Goal: Book appointment/travel/reservation

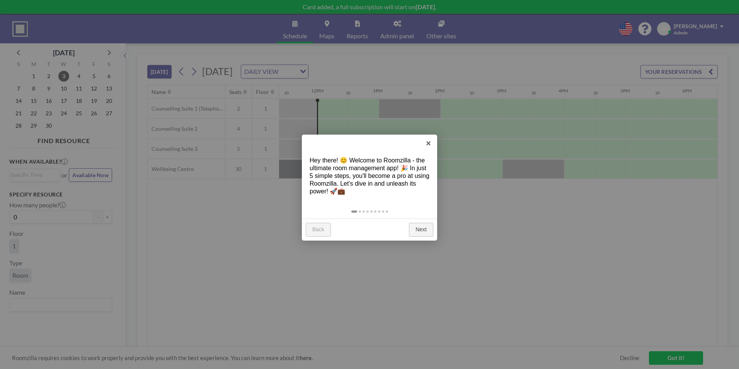
scroll to position [0, 711]
click at [422, 238] on div "Back Next" at bounding box center [369, 229] width 135 height 22
click at [422, 233] on link "Next" at bounding box center [421, 230] width 24 height 14
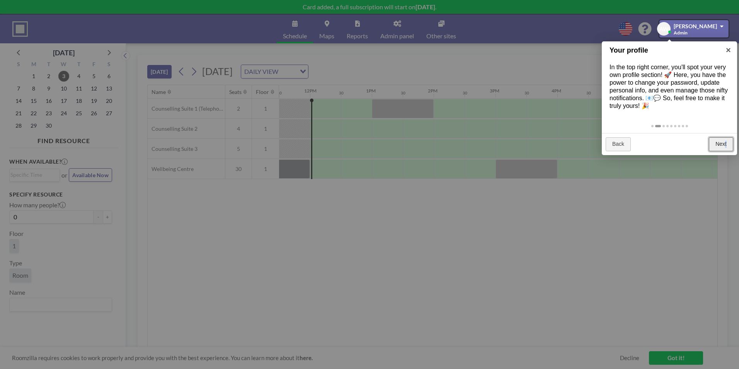
click at [726, 146] on link "Next" at bounding box center [721, 144] width 24 height 14
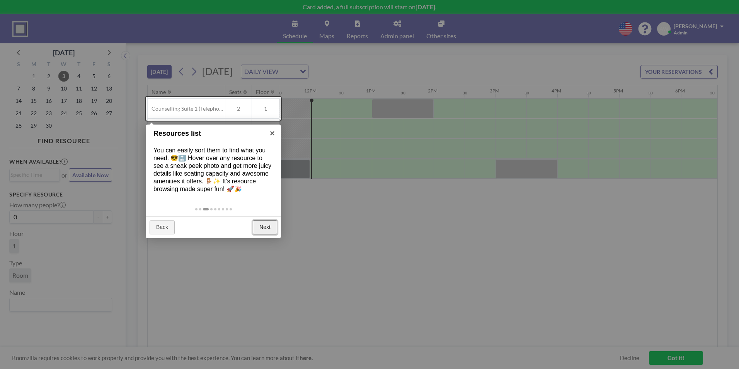
click at [270, 224] on link "Next" at bounding box center [265, 227] width 24 height 14
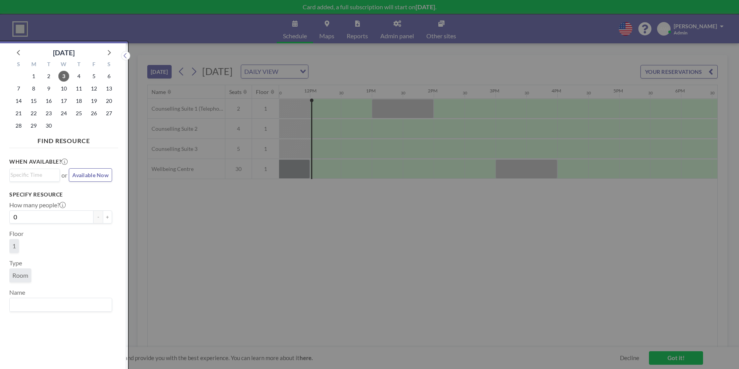
scroll to position [2, 0]
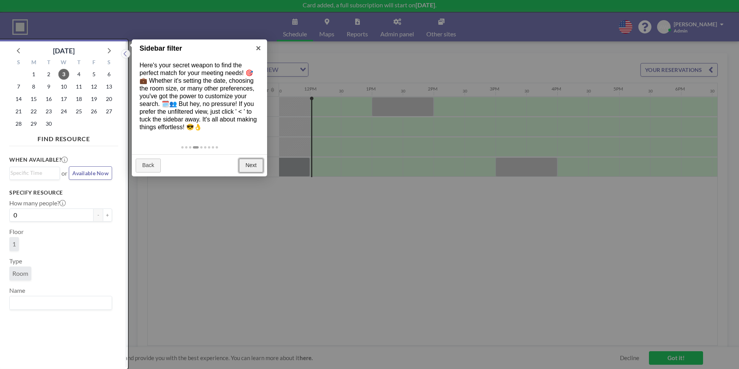
click at [252, 168] on link "Next" at bounding box center [251, 165] width 24 height 14
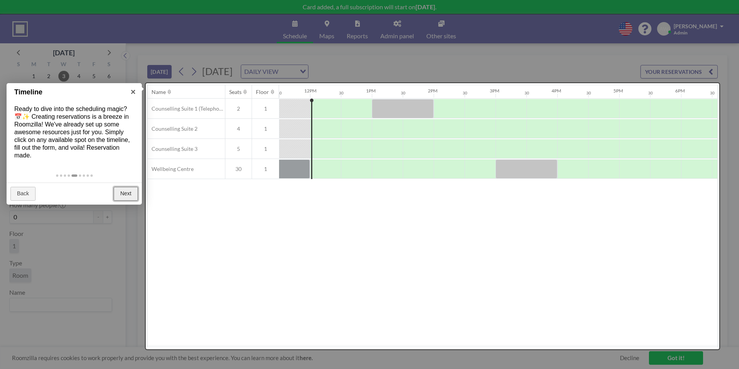
click at [129, 188] on link "Next" at bounding box center [126, 194] width 24 height 14
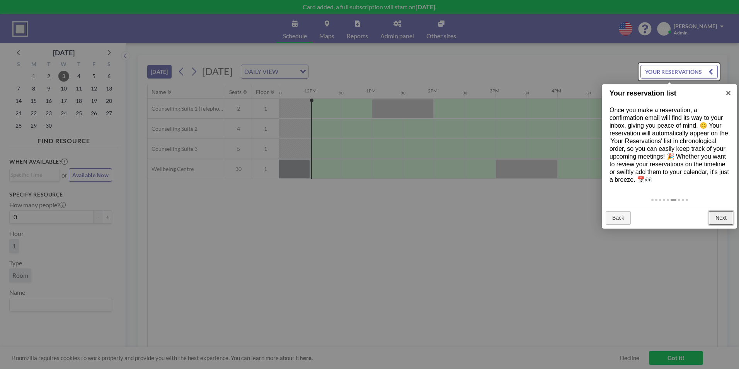
click at [725, 217] on link "Next" at bounding box center [721, 218] width 24 height 14
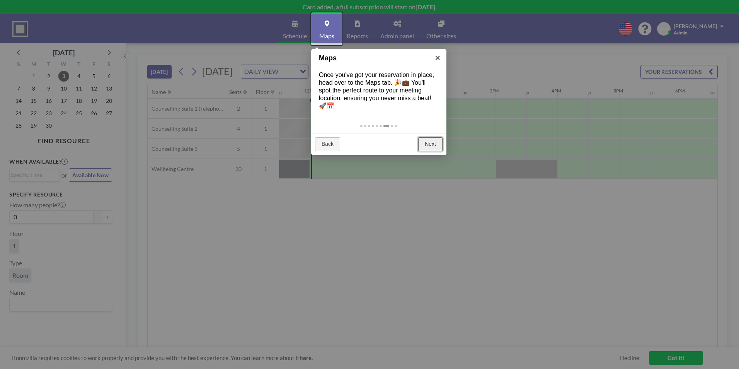
click at [425, 147] on link "Next" at bounding box center [430, 144] width 24 height 14
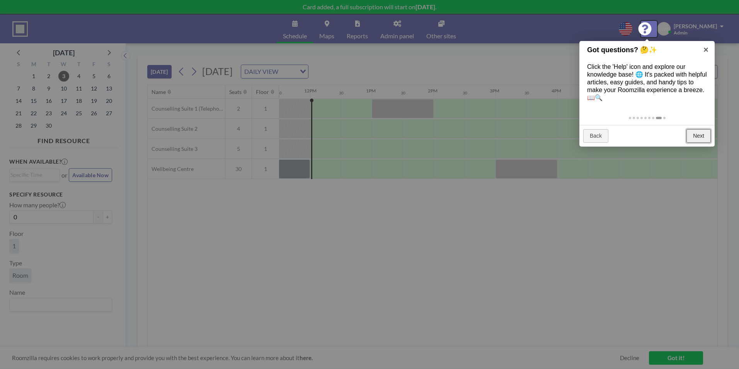
click at [709, 142] on link "Next" at bounding box center [698, 136] width 24 height 14
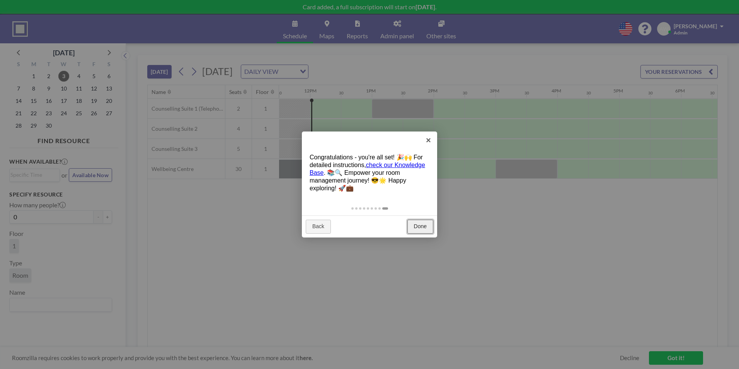
click at [411, 224] on link "Done" at bounding box center [420, 226] width 26 height 14
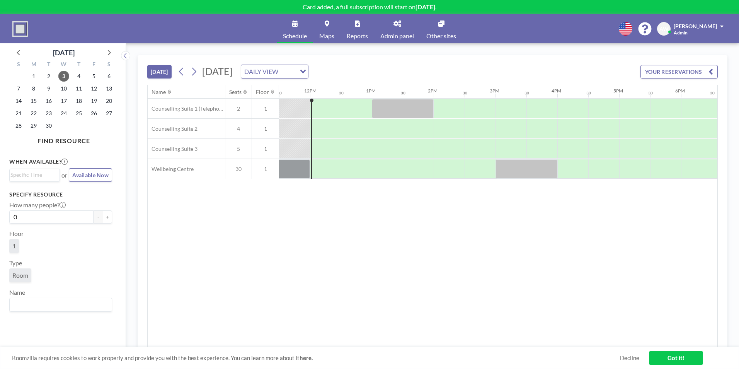
click at [411, 224] on div "Name Seats Floor 12AM 30 1AM 30 2AM 30 3AM 30 4AM 30 5AM 30 6AM 30 7AM 30 8AM 3…" at bounding box center [432, 216] width 569 height 262
click at [296, 70] on div "DAILY VIEW" at bounding box center [268, 71] width 55 height 12
click at [298, 70] on input "Search for option" at bounding box center [270, 71] width 56 height 10
click at [467, 65] on div "TODAY Wednesday, September 3, 2025 DAILY VIEW Loading... YOUR RESERVATIONS" at bounding box center [432, 69] width 570 height 29
click at [437, 26] on link "Other sites" at bounding box center [441, 28] width 42 height 29
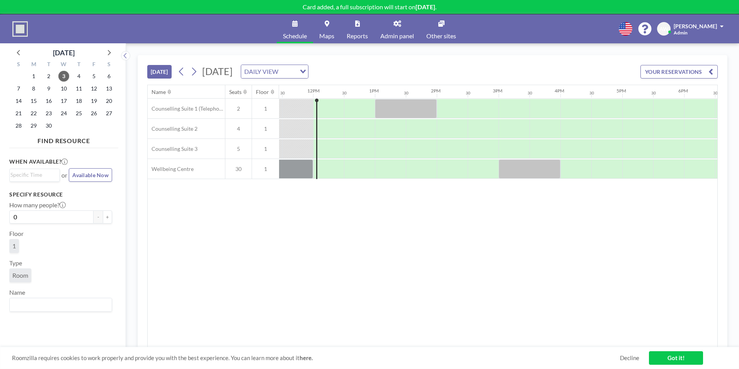
scroll to position [0, 711]
click at [669, 353] on link "Got it!" at bounding box center [676, 358] width 54 height 14
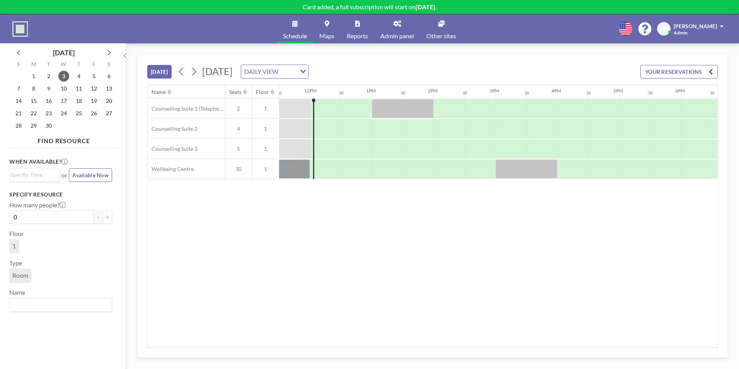
click at [365, 34] on span "Reports" at bounding box center [357, 36] width 21 height 6
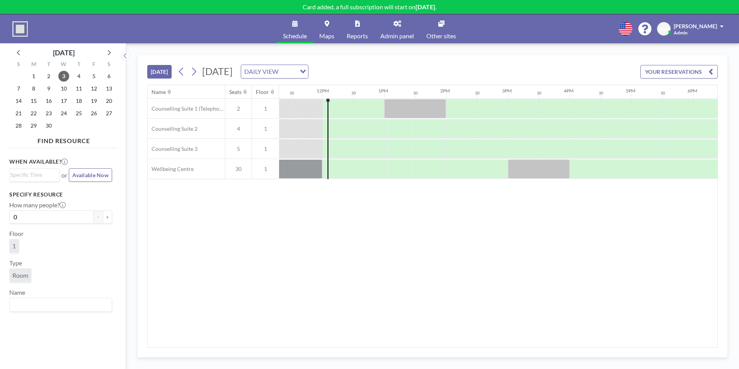
scroll to position [0, 711]
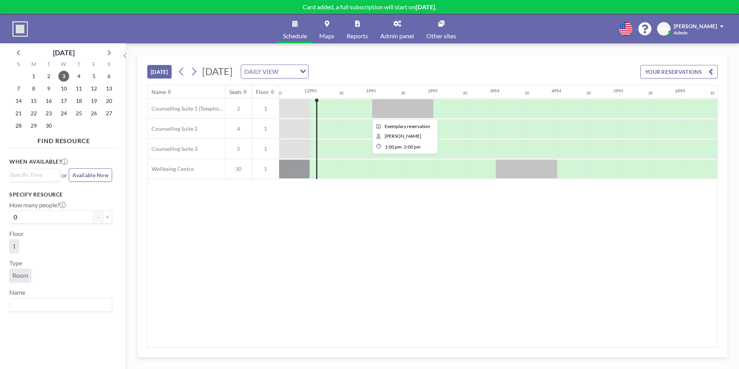
click at [398, 105] on div at bounding box center [403, 108] width 62 height 19
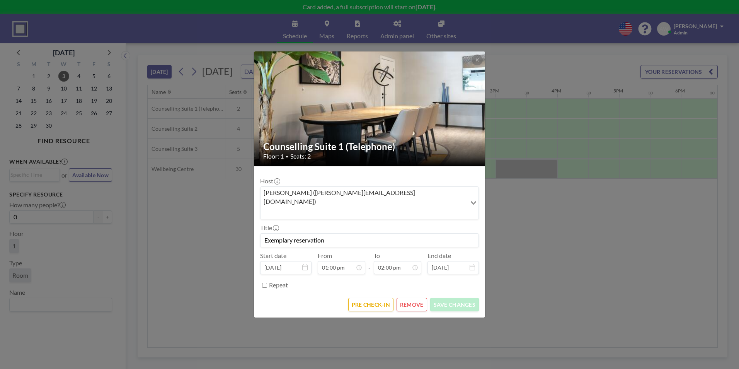
click at [416, 297] on button "REMOVE" at bounding box center [411, 304] width 31 height 14
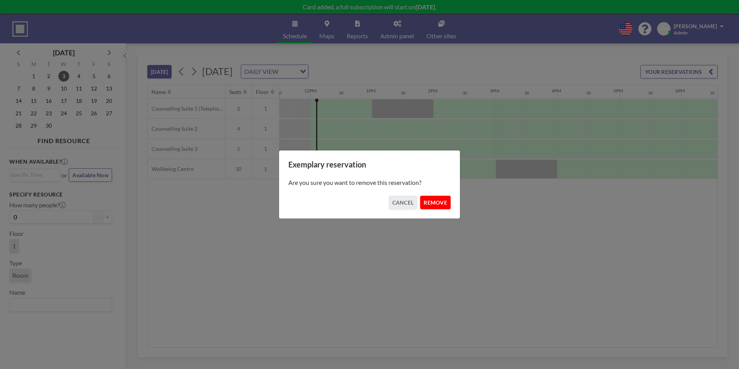
click at [431, 201] on button "REMOVE" at bounding box center [435, 202] width 31 height 14
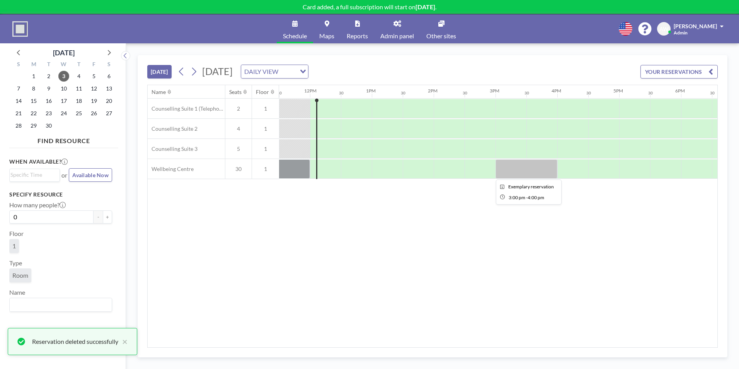
click at [518, 168] on div at bounding box center [526, 168] width 62 height 19
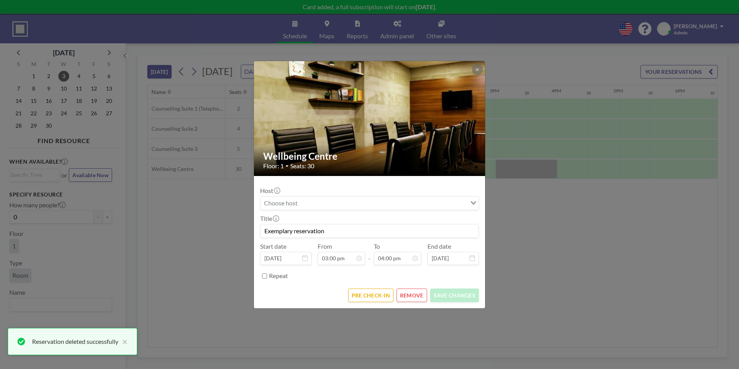
click at [406, 297] on button "REMOVE" at bounding box center [411, 295] width 31 height 14
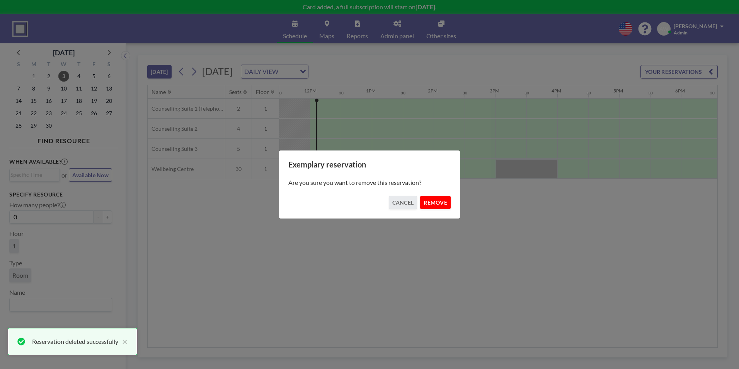
click at [441, 200] on button "REMOVE" at bounding box center [435, 202] width 31 height 14
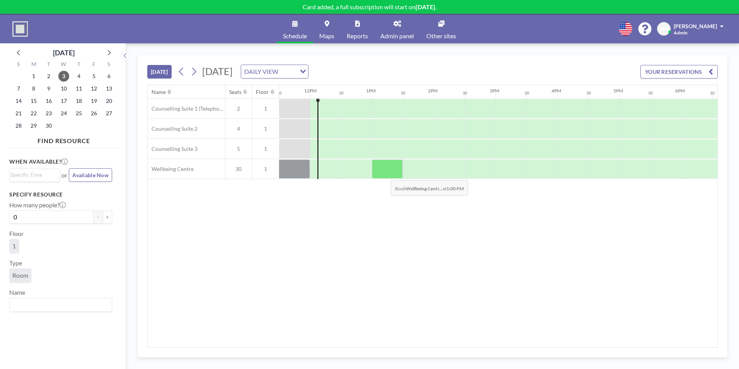
click at [384, 174] on div at bounding box center [387, 168] width 31 height 19
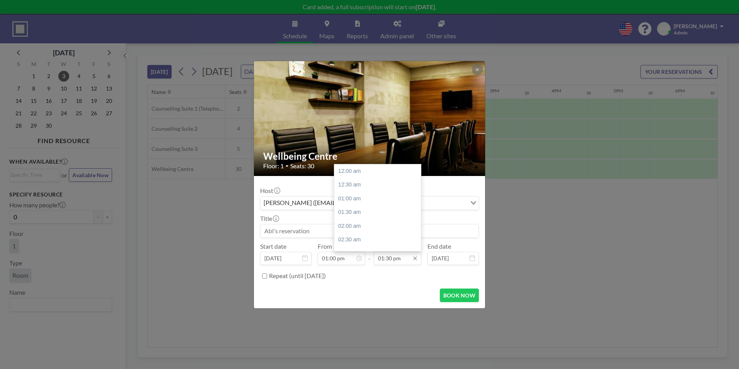
scroll to position [371, 0]
click at [406, 261] on input "01:30 pm" at bounding box center [398, 258] width 48 height 13
click at [379, 243] on div "04:00 pm" at bounding box center [379, 240] width 90 height 14
type input "04:00 pm"
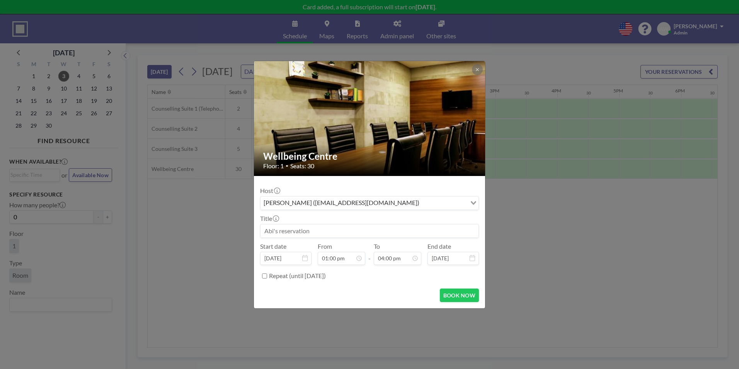
click at [265, 277] on input "Repeat (until [DATE])" at bounding box center [264, 275] width 5 height 5
checkbox input "true"
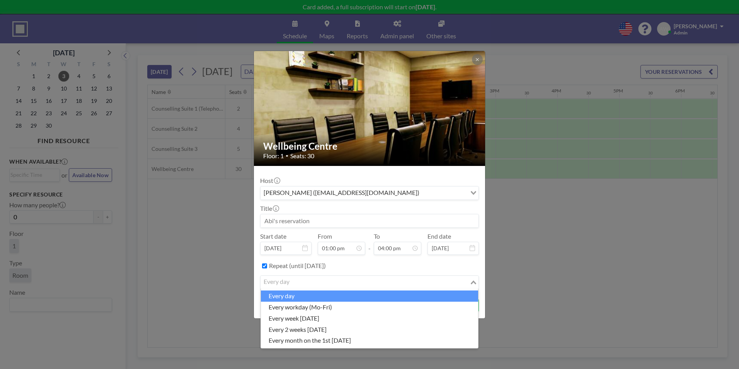
click at [278, 281] on div "every day" at bounding box center [364, 281] width 209 height 12
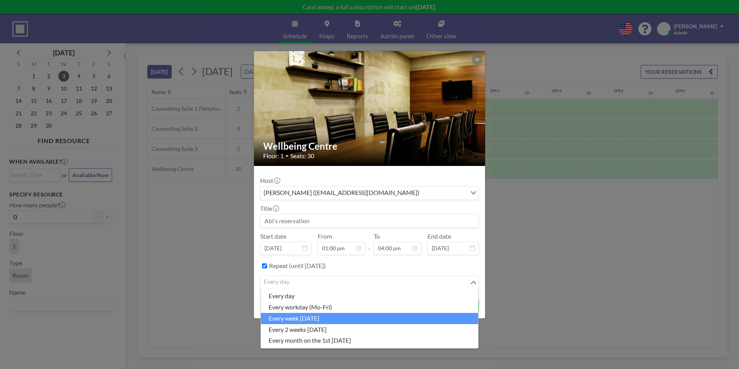
click at [301, 320] on li "every week [DATE]" at bounding box center [369, 318] width 217 height 11
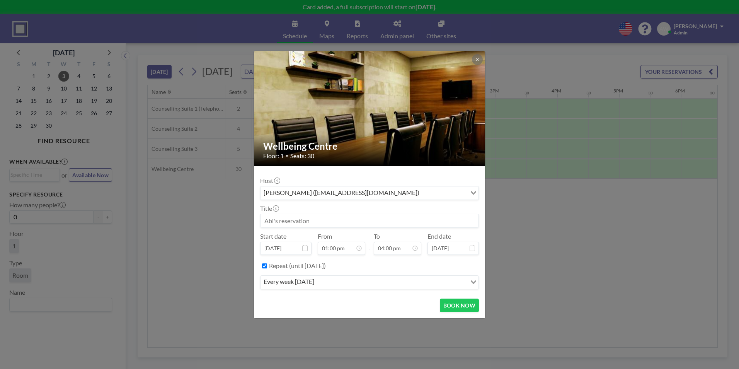
click at [322, 305] on div "BOOK NOW" at bounding box center [369, 305] width 219 height 14
click at [311, 224] on input at bounding box center [369, 220] width 218 height 13
type input "Safe Ground (Homeless Group)"
click at [405, 211] on div "Title Safe Ground (Homeless Group)" at bounding box center [369, 215] width 219 height 23
click at [442, 196] on input "Search for option" at bounding box center [443, 193] width 44 height 10
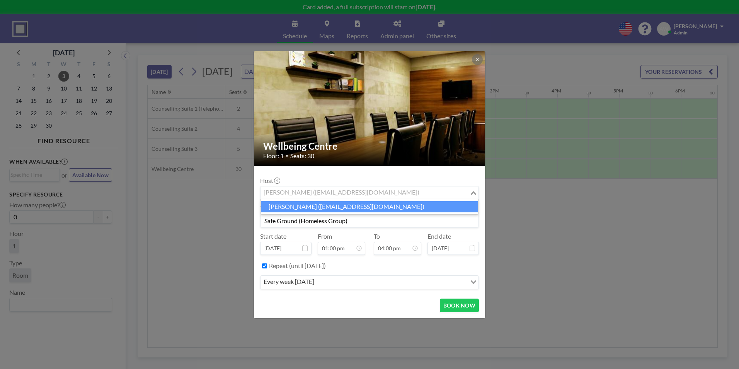
click at [403, 211] on li "[PERSON_NAME] ([EMAIL_ADDRESS][DOMAIN_NAME])" at bounding box center [369, 206] width 217 height 11
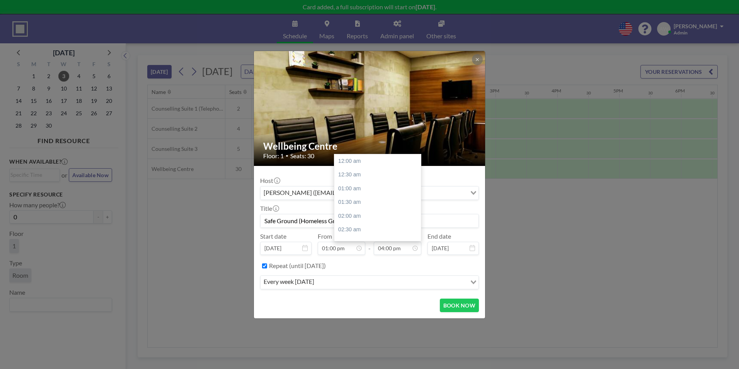
scroll to position [440, 0]
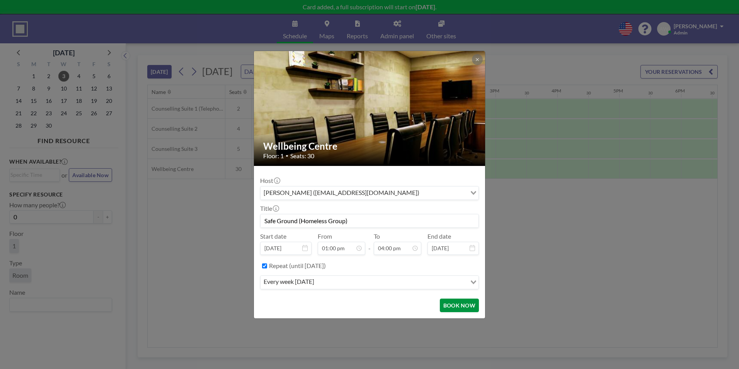
click at [461, 308] on button "BOOK NOW" at bounding box center [459, 305] width 39 height 14
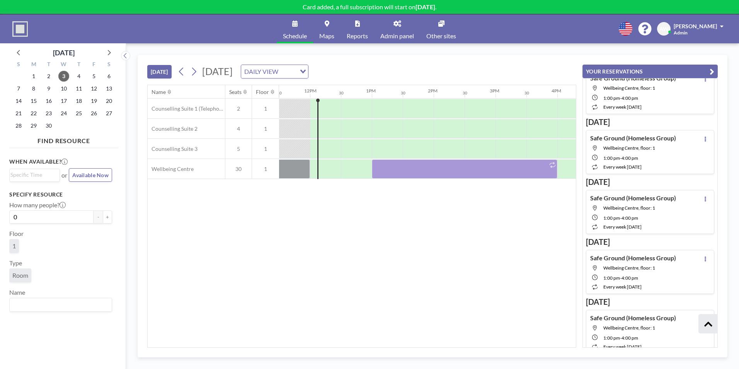
scroll to position [1288, 0]
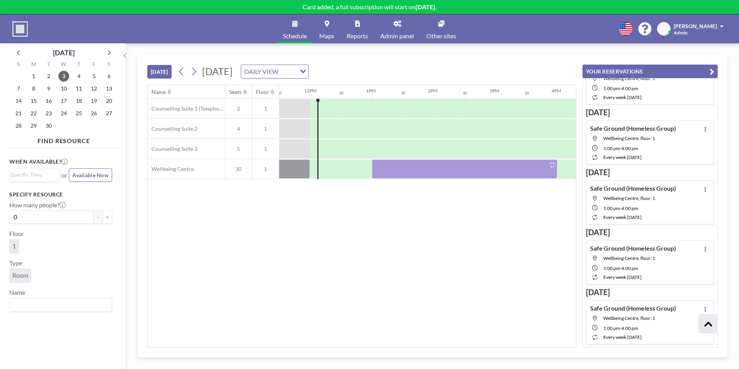
click at [488, 251] on div "Name Seats Floor 12AM 30 1AM 30 2AM 30 3AM 30 4AM 30 5AM 30 6AM 30 7AM 30 8AM 3…" at bounding box center [362, 216] width 428 height 262
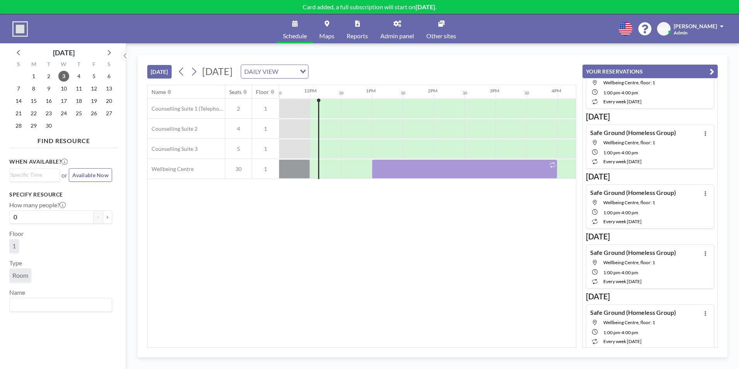
scroll to position [0, 0]
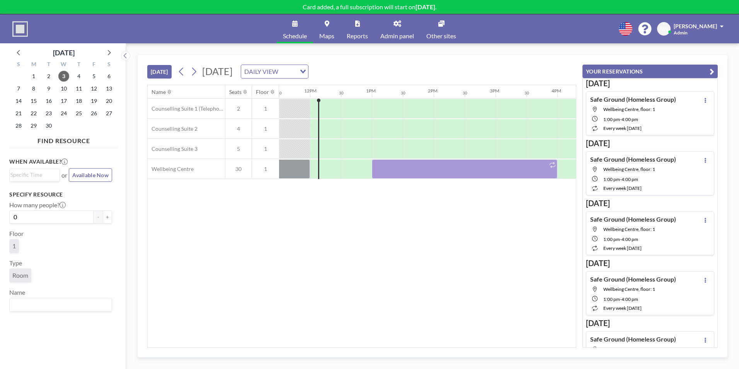
click at [435, 207] on div "Name Seats Floor 12AM 30 1AM 30 2AM 30 3AM 30 4AM 30 5AM 30 6AM 30 7AM 30 8AM 3…" at bounding box center [362, 216] width 428 height 262
click at [518, 71] on div "[DATE] [DATE] DAILY VIEW Loading..." at bounding box center [361, 69] width 429 height 29
click at [644, 66] on button "YOUR RESERVATIONS" at bounding box center [649, 72] width 135 height 14
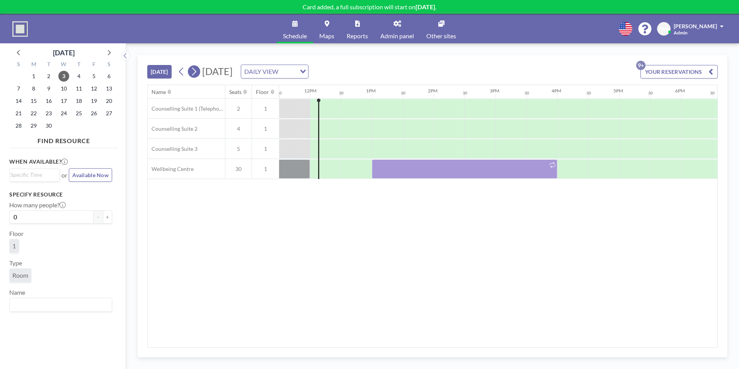
click at [197, 70] on icon at bounding box center [193, 72] width 7 height 12
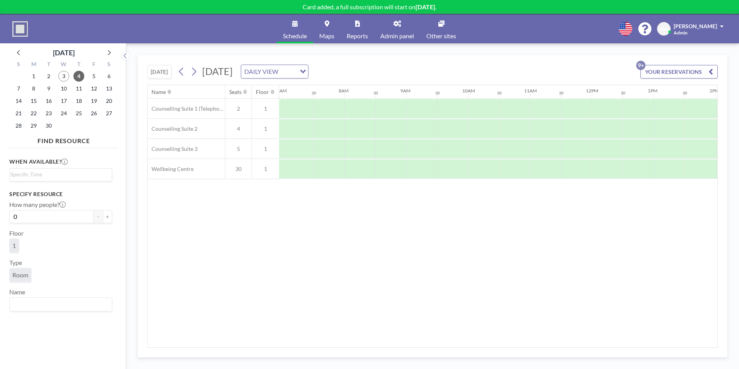
scroll to position [0, 464]
click at [714, 133] on div at bounding box center [727, 128] width 31 height 19
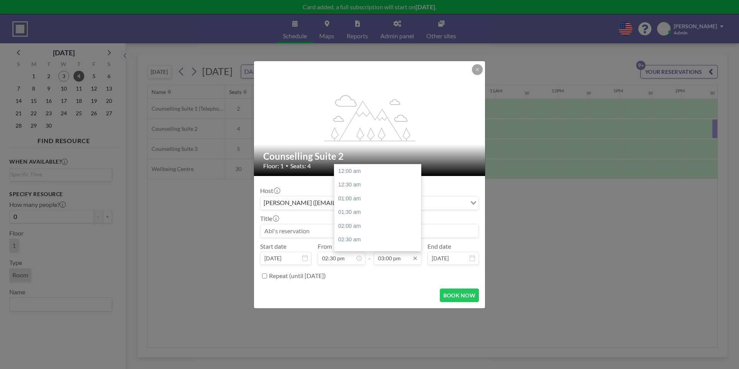
scroll to position [413, 0]
click at [368, 196] on div "04:00 pm" at bounding box center [379, 199] width 90 height 14
type input "04:00 pm"
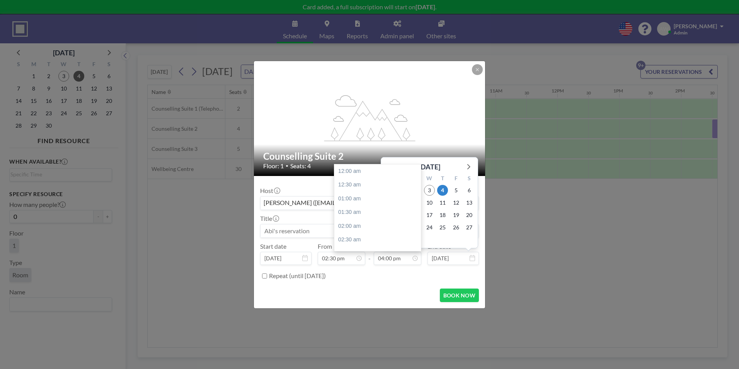
scroll to position [440, 0]
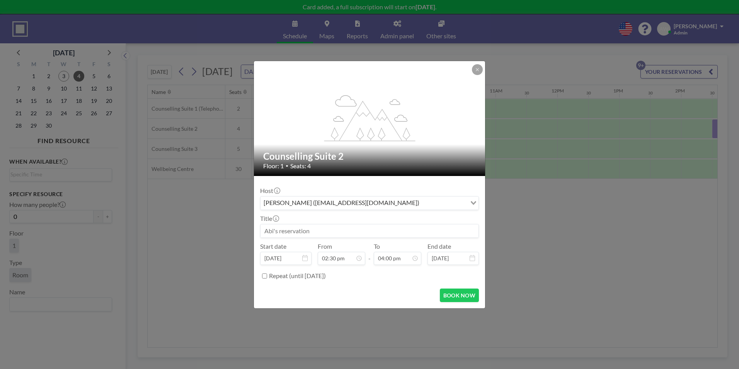
drag, startPoint x: 321, startPoint y: 238, endPoint x: 318, endPoint y: 233, distance: 6.1
click at [320, 238] on div "Host [PERSON_NAME] ([EMAIL_ADDRESS][DOMAIN_NAME]) Loading... Title Start date […" at bounding box center [369, 232] width 219 height 100
click at [317, 233] on input at bounding box center [369, 230] width 218 height 13
type input "[PERSON_NAME] 1:1 F2F"
click at [458, 300] on button "BOOK NOW" at bounding box center [459, 295] width 39 height 14
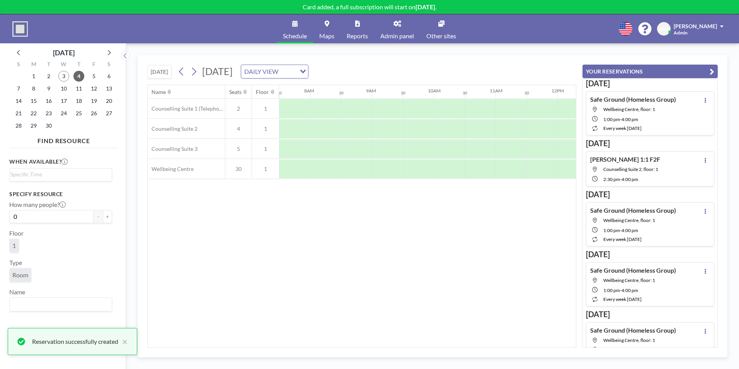
click at [501, 253] on div "Name Seats Floor 12AM 30 1AM 30 2AM 30 3AM 30 4AM 30 5AM 30 6AM 30 7AM 30 8AM 3…" at bounding box center [362, 216] width 428 height 262
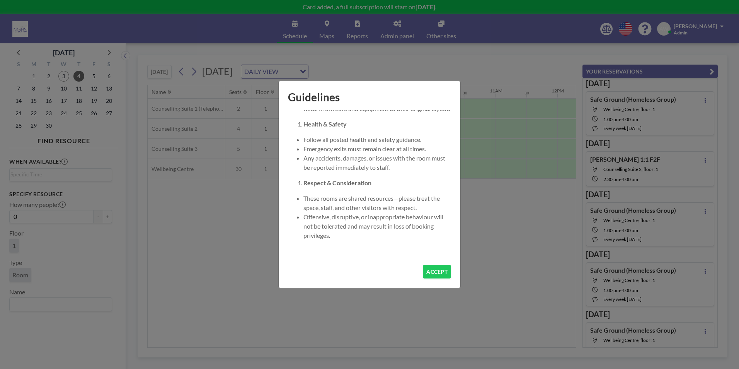
scroll to position [402, 0]
click at [440, 275] on button "ACCEPT" at bounding box center [437, 272] width 28 height 14
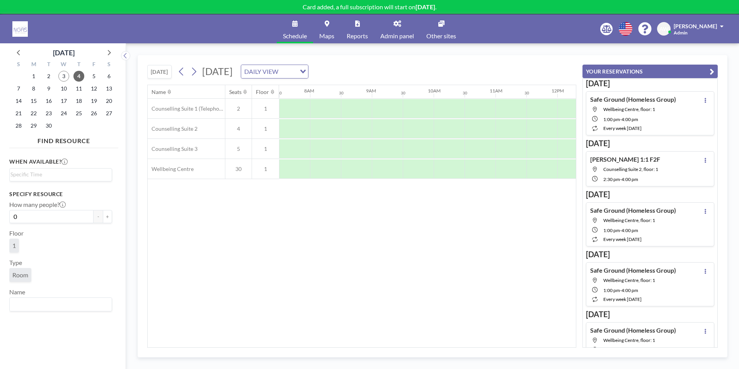
click at [440, 275] on div "Name Seats Floor 12AM 30 1AM 30 2AM 30 3AM 30 4AM 30 5AM 30 6AM 30 7AM 30 8AM 3…" at bounding box center [362, 216] width 428 height 262
click at [716, 70] on button "YOUR RESERVATIONS" at bounding box center [649, 72] width 135 height 14
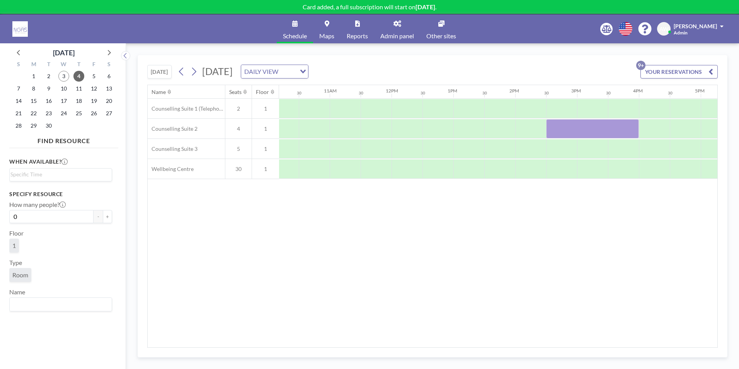
scroll to position [0, 632]
click at [485, 145] on div at bounding box center [496, 148] width 31 height 19
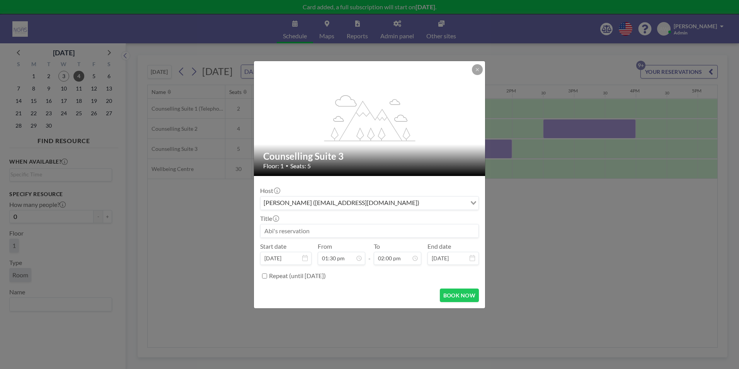
click at [330, 225] on input at bounding box center [369, 230] width 218 height 13
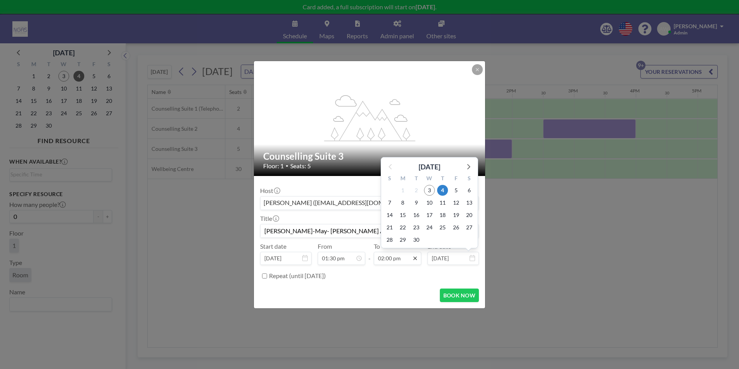
type input "[PERSON_NAME]-May- [PERSON_NAME] A- F2F- Counselling"
click at [417, 257] on icon at bounding box center [415, 258] width 6 height 6
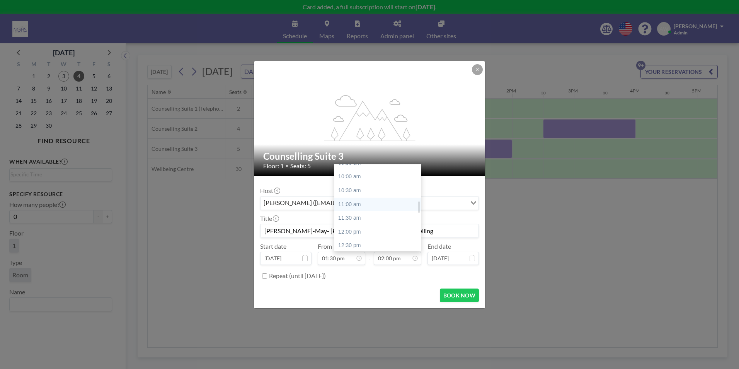
scroll to position [347, 0]
click at [367, 228] on div "02:30 pm" at bounding box center [379, 223] width 90 height 14
type input "02:30 pm"
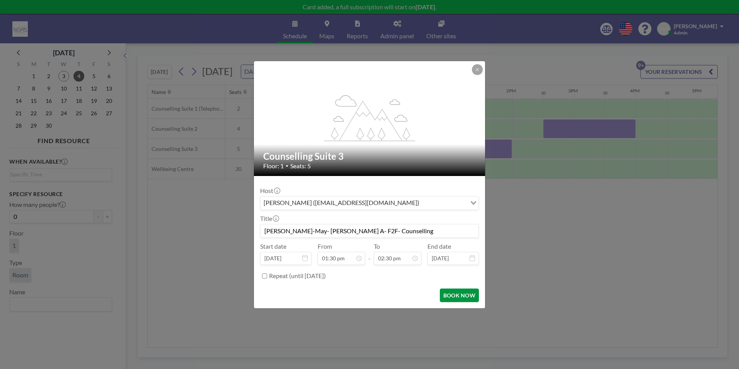
scroll to position [399, 0]
click at [465, 292] on button "BOOK NOW" at bounding box center [459, 295] width 39 height 14
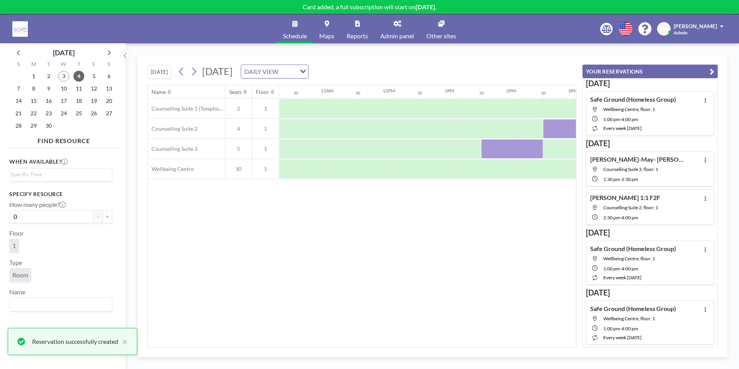
click at [500, 225] on div "Name Seats Floor 12AM 30 1AM 30 2AM 30 3AM 30 4AM 30 5AM 30 6AM 30 7AM 30 8AM 3…" at bounding box center [362, 216] width 428 height 262
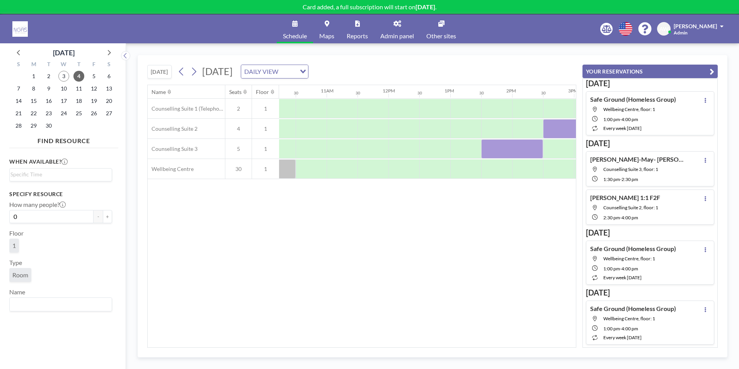
click at [503, 225] on div "Name Seats Floor 12AM 30 1AM 30 2AM 30 3AM 30 4AM 30 5AM 30 6AM 30 7AM 30 8AM 3…" at bounding box center [362, 216] width 428 height 262
click at [712, 72] on icon "button" at bounding box center [711, 71] width 5 height 9
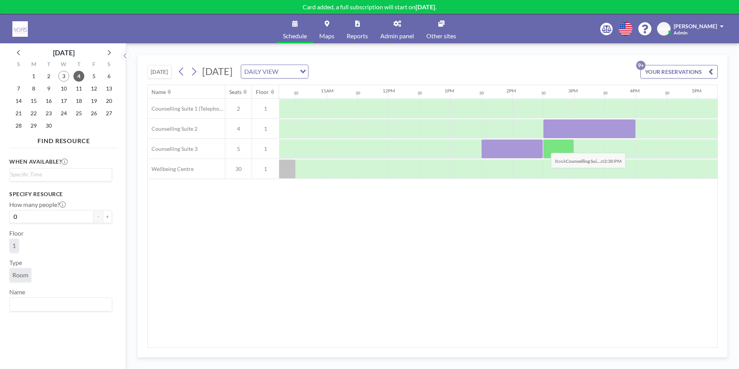
click at [544, 147] on div at bounding box center [558, 148] width 31 height 19
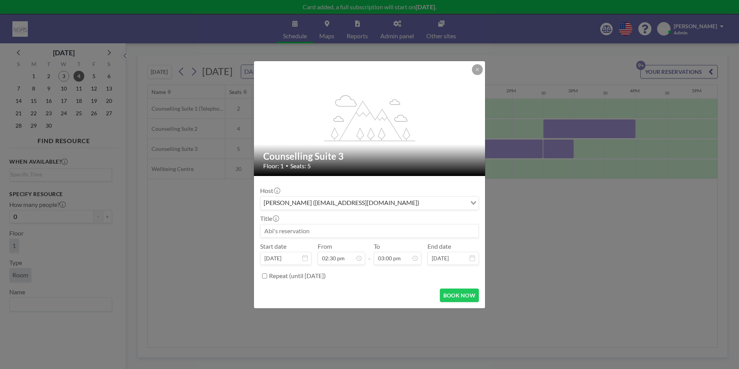
click at [364, 231] on input at bounding box center [369, 230] width 218 height 13
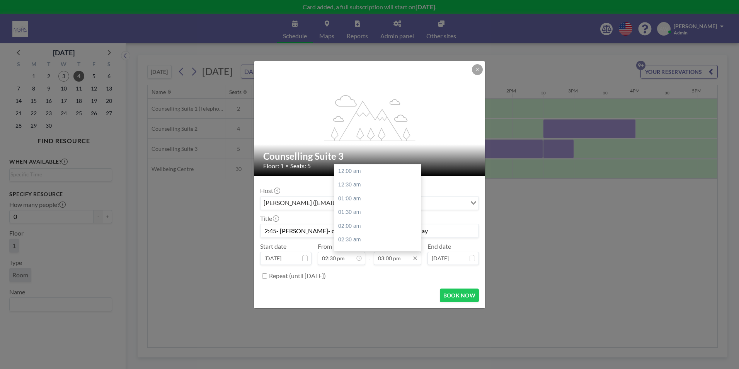
scroll to position [413, 0]
type input "2:45- [PERSON_NAME]- counselling- [PERSON_NAME]-May"
click at [366, 197] on div "04:00 pm" at bounding box center [379, 199] width 90 height 14
type input "04:00 pm"
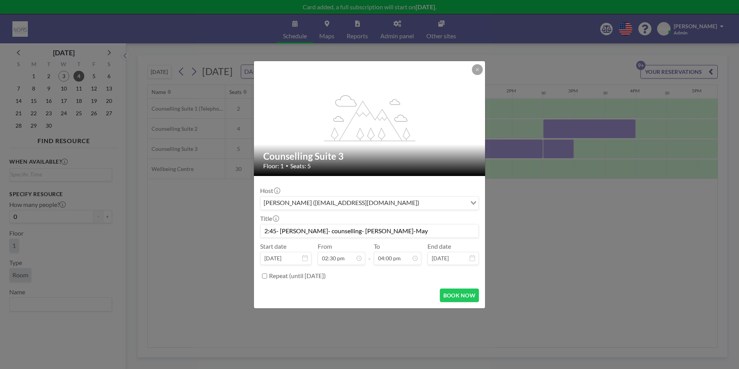
scroll to position [440, 0]
click at [404, 292] on div "BOOK NOW" at bounding box center [369, 295] width 219 height 14
click at [453, 299] on button "BOOK NOW" at bounding box center [459, 295] width 39 height 14
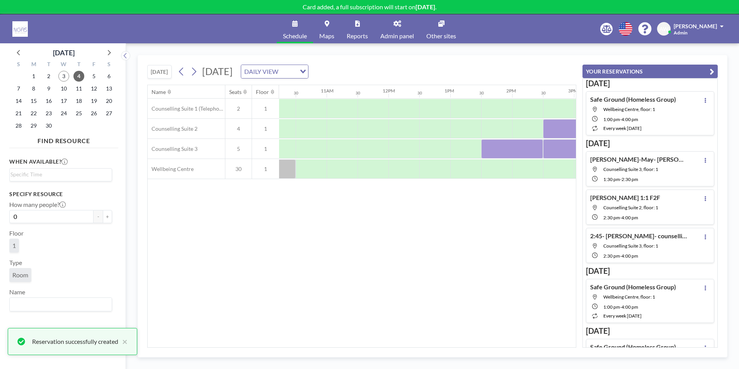
scroll to position [32, 0]
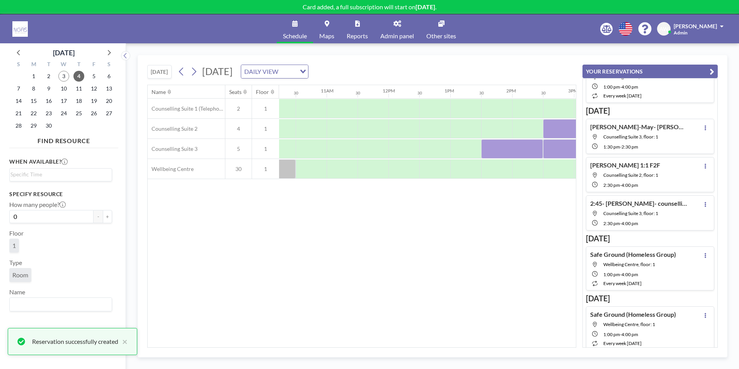
click at [483, 286] on div "Name Seats Floor 12AM 30 1AM 30 2AM 30 3AM 30 4AM 30 5AM 30 6AM 30 7AM 30 8AM 3…" at bounding box center [362, 216] width 428 height 262
click at [710, 71] on icon "button" at bounding box center [711, 71] width 5 height 9
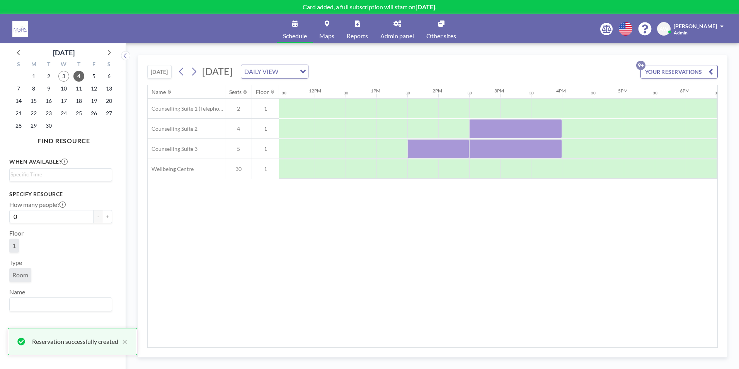
scroll to position [0, 743]
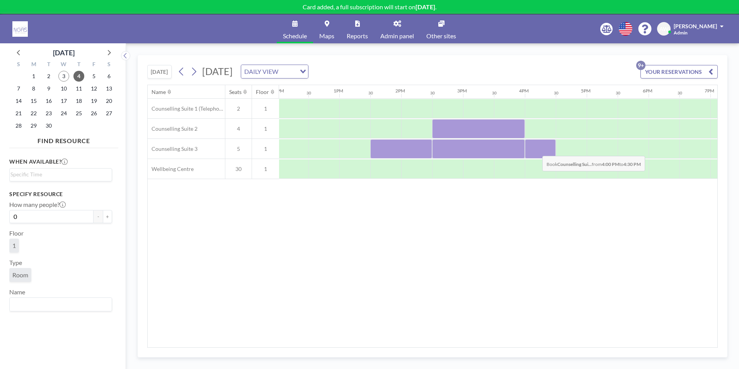
click at [536, 150] on div at bounding box center [540, 148] width 31 height 19
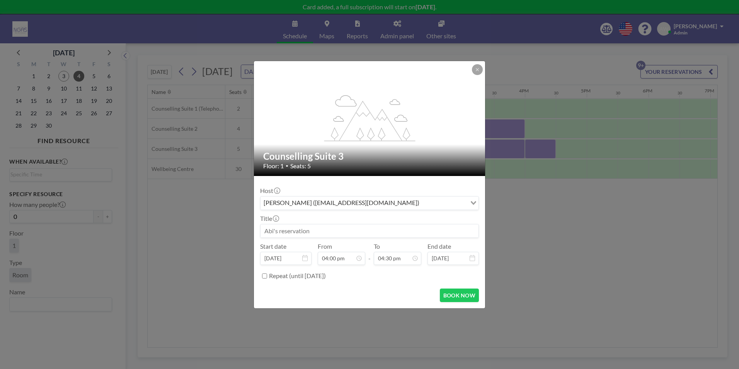
click at [275, 235] on input at bounding box center [369, 230] width 218 height 13
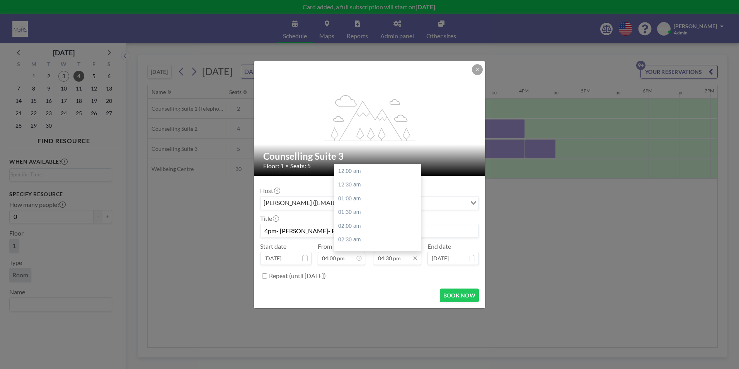
scroll to position [454, 0]
click at [377, 186] on div "05:00 pm" at bounding box center [379, 185] width 90 height 14
type input "4pm- [PERSON_NAME]- F2F"
type input "05:00 pm"
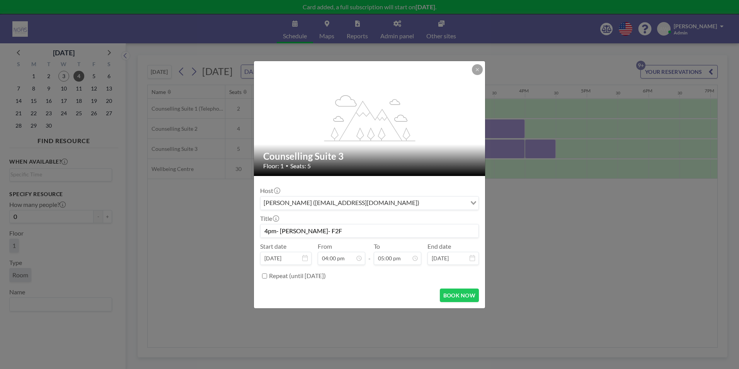
click at [394, 289] on div "BOOK NOW" at bounding box center [369, 295] width 219 height 14
click at [318, 235] on input "4pm- [PERSON_NAME]- F2F" at bounding box center [369, 230] width 218 height 13
type input "4pm- [PERSON_NAME]- F2F-[PERSON_NAME]- Counselling"
click at [474, 292] on button "BOOK NOW" at bounding box center [459, 295] width 39 height 14
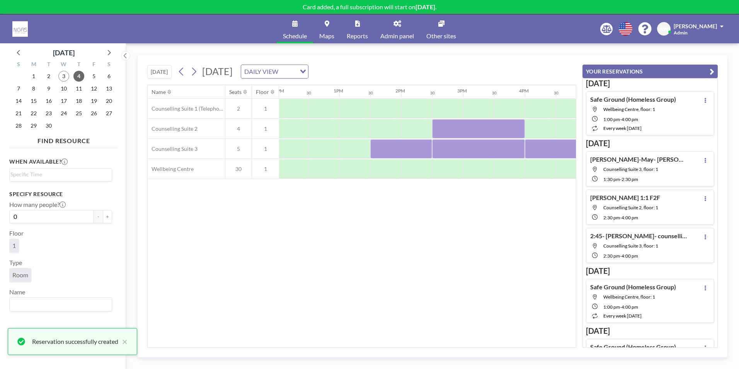
click at [424, 256] on div "Name Seats Floor 12AM 30 1AM 30 2AM 30 3AM 30 4AM 30 5AM 30 6AM 30 7AM 30 8AM 3…" at bounding box center [362, 216] width 428 height 262
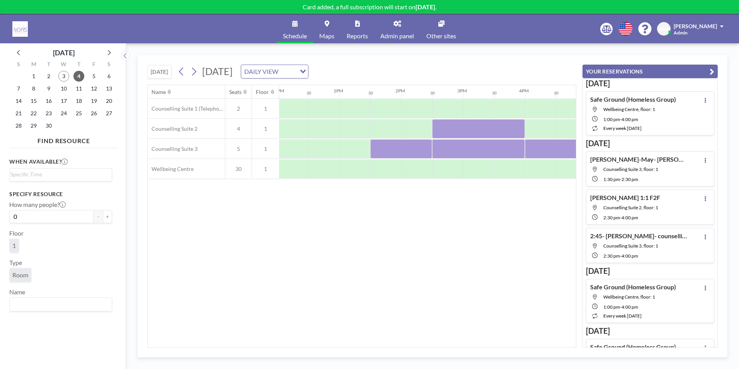
click at [416, 275] on div "Name Seats Floor 12AM 30 1AM 30 2AM 30 3AM 30 4AM 30 5AM 30 6AM 30 7AM 30 8AM 3…" at bounding box center [362, 216] width 428 height 262
click at [675, 73] on button "YOUR RESERVATIONS" at bounding box center [649, 72] width 135 height 14
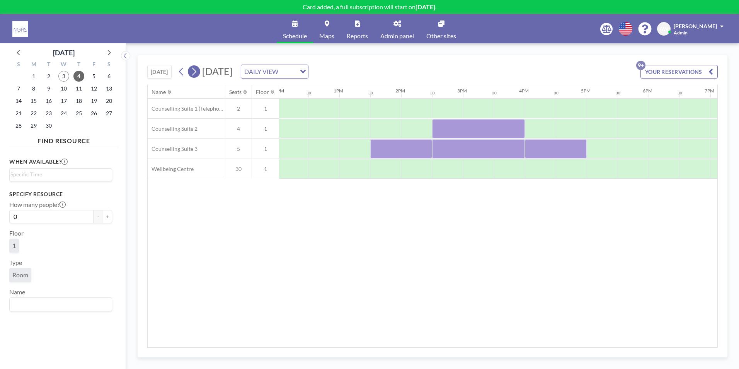
click at [197, 68] on icon at bounding box center [193, 72] width 7 height 12
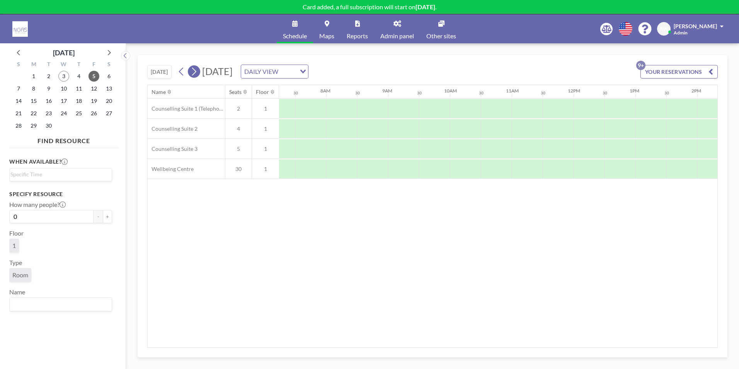
scroll to position [0, 464]
click at [446, 170] on div at bounding box center [448, 168] width 31 height 19
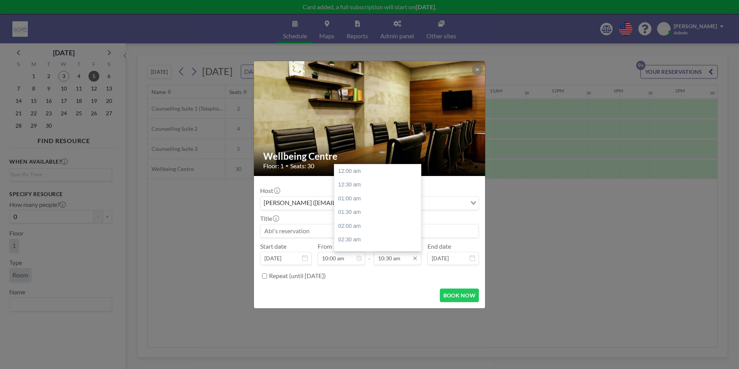
scroll to position [289, 0]
click at [390, 258] on input "10:30 am" at bounding box center [398, 258] width 48 height 13
click at [377, 222] on div "12:30 pm" at bounding box center [379, 226] width 90 height 14
type input "12:30 pm"
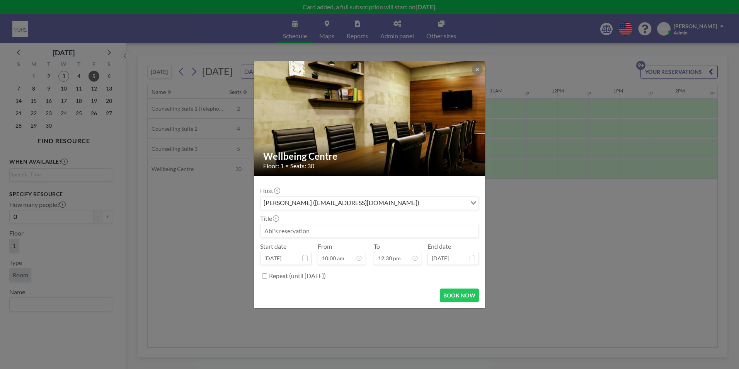
click at [323, 232] on input at bounding box center [369, 230] width 218 height 13
type input "Grief Group"
click at [264, 277] on input "Repeat (until [DATE])" at bounding box center [264, 275] width 5 height 5
checkbox input "true"
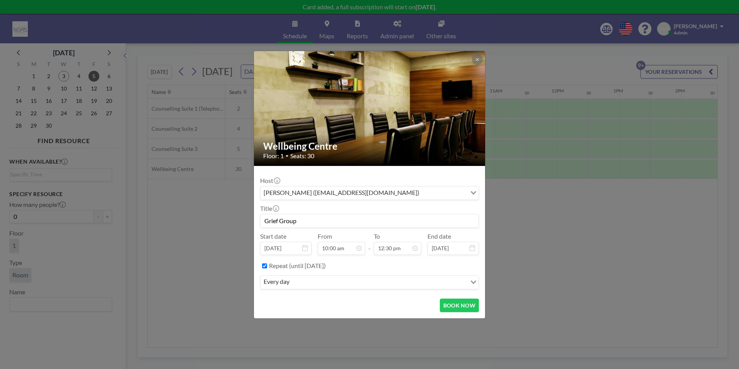
click at [464, 288] on div "every day Loading..." at bounding box center [369, 281] width 218 height 13
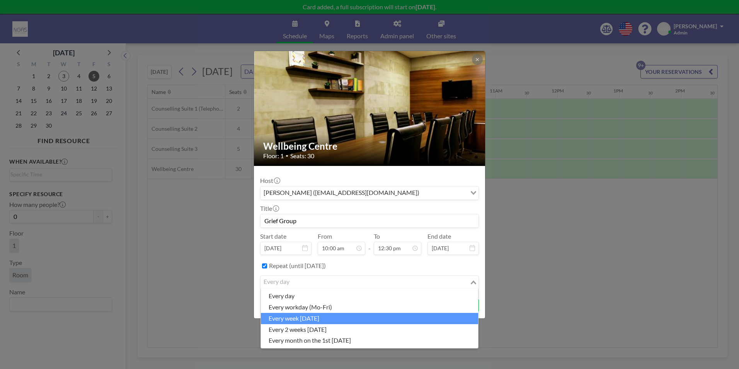
click at [330, 320] on li "every week [DATE]" at bounding box center [369, 318] width 217 height 11
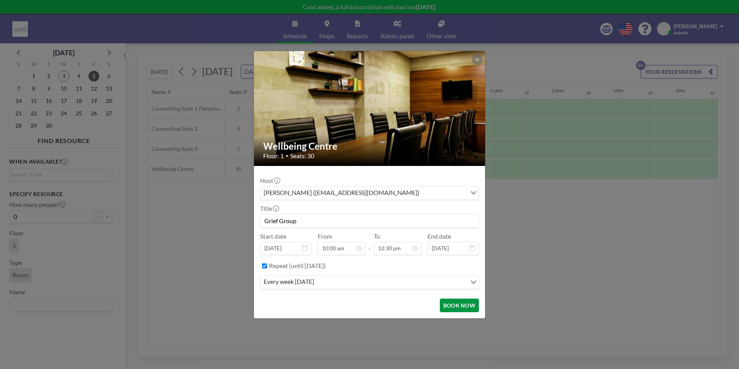
click at [451, 308] on button "BOOK NOW" at bounding box center [459, 305] width 39 height 14
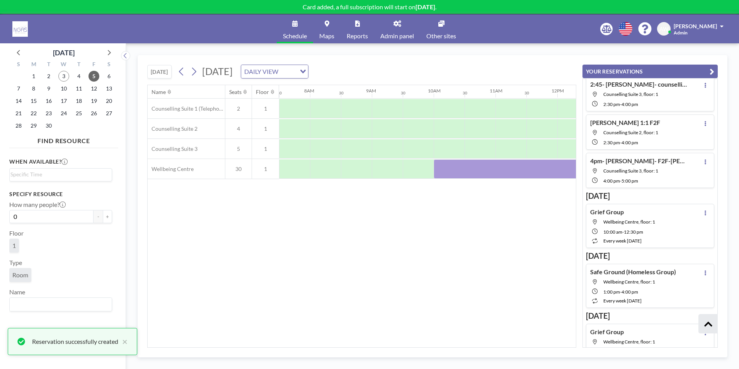
scroll to position [126, 0]
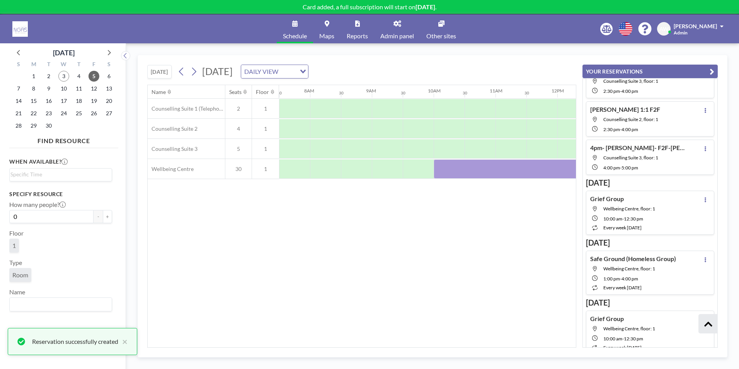
click at [479, 265] on div "Name Seats Floor 12AM 30 1AM 30 2AM 30 3AM 30 4AM 30 5AM 30 6AM 30 7AM 30 8AM 3…" at bounding box center [362, 216] width 428 height 262
click at [708, 70] on button "YOUR RESERVATIONS" at bounding box center [649, 72] width 135 height 14
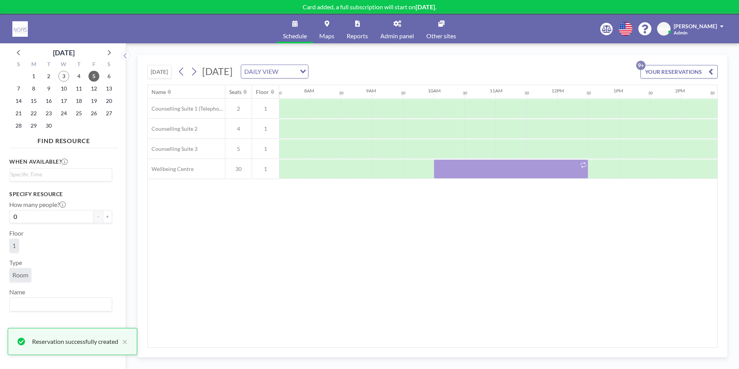
click at [572, 250] on div "Name Seats Floor 12AM 30 1AM 30 2AM 30 3AM 30 4AM 30 5AM 30 6AM 30 7AM 30 8AM 3…" at bounding box center [432, 216] width 569 height 262
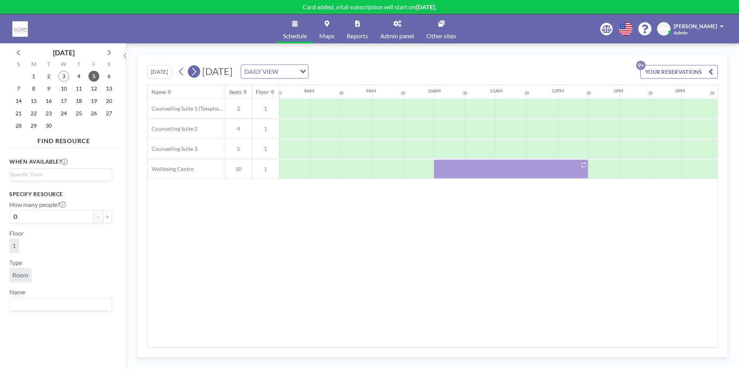
click at [200, 68] on button at bounding box center [194, 71] width 12 height 12
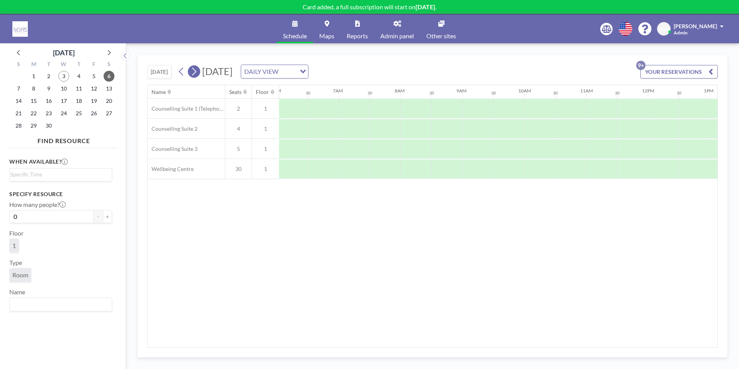
scroll to position [0, 464]
click at [375, 169] on div at bounding box center [387, 168] width 31 height 19
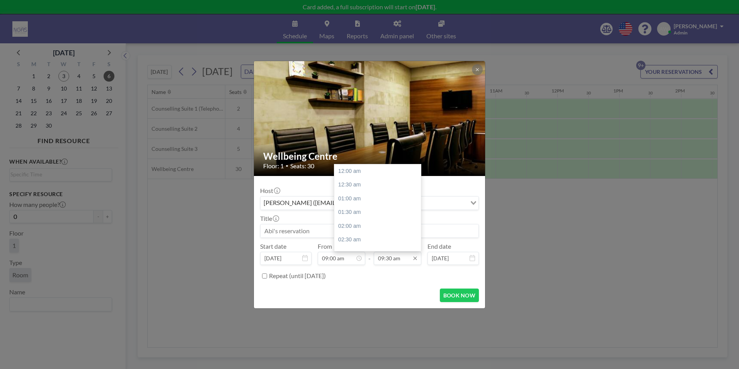
scroll to position [261, 0]
click at [394, 258] on input "09:30 am" at bounding box center [398, 258] width 48 height 13
click at [378, 236] on div "12:00 pm" at bounding box center [379, 240] width 90 height 14
type input "12:00 pm"
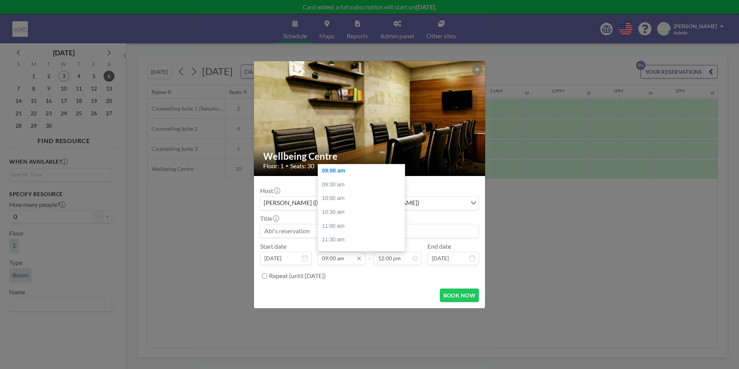
click at [337, 263] on input "09:00 am" at bounding box center [342, 258] width 48 height 13
click at [348, 202] on div "10:00 am" at bounding box center [363, 198] width 90 height 14
type input "10:00 am"
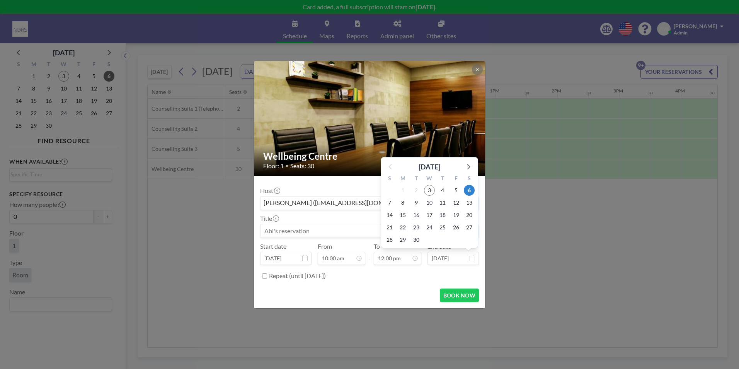
scroll to position [330, 0]
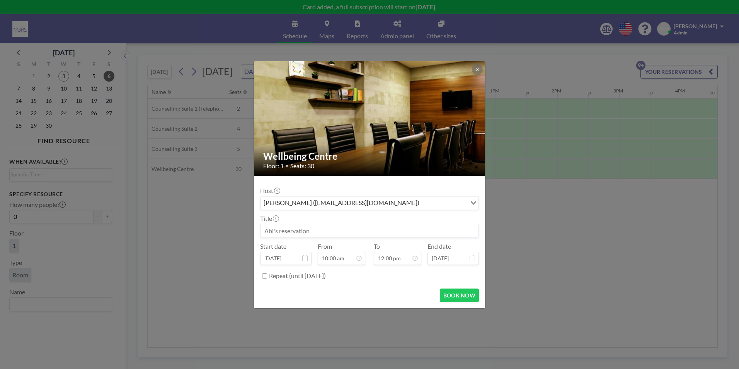
click at [265, 278] on input "Repeat (until [DATE])" at bounding box center [264, 275] width 5 height 5
checkbox input "true"
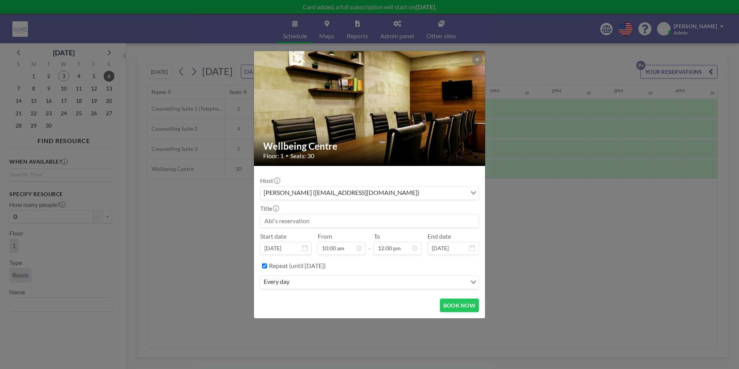
click at [275, 284] on div "every day" at bounding box center [363, 281] width 206 height 12
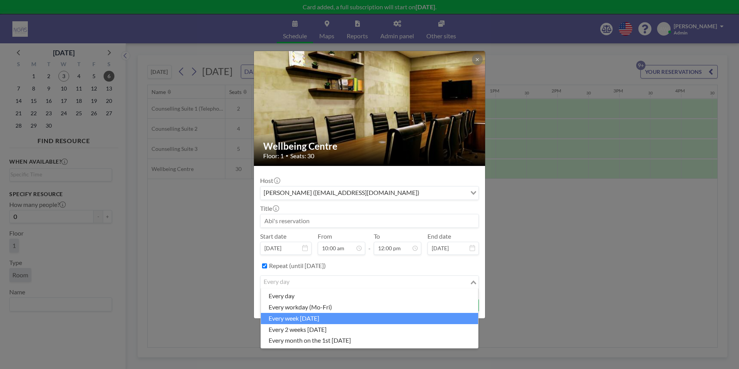
click at [292, 318] on li "every week [DATE]" at bounding box center [369, 318] width 217 height 11
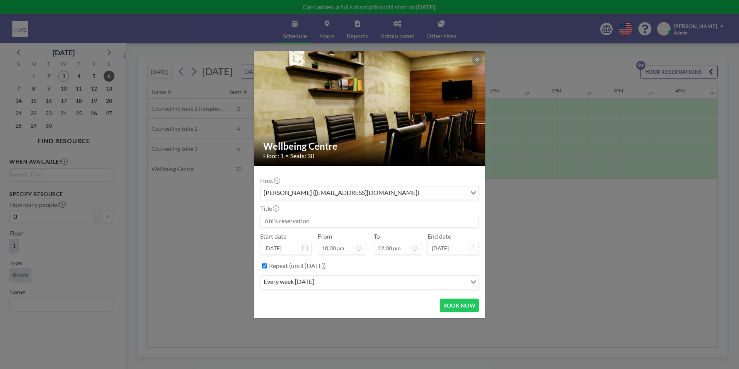
click at [420, 219] on input at bounding box center [369, 220] width 218 height 13
type input "Coffee Morning"
click at [462, 307] on button "BOOK NOW" at bounding box center [459, 305] width 39 height 14
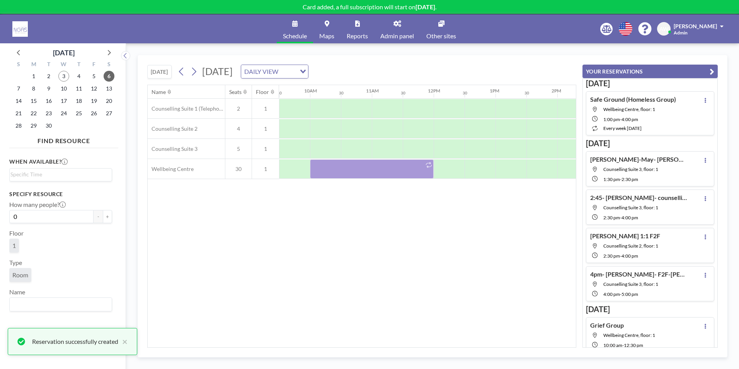
click at [472, 263] on div "Name Seats Floor 12AM 30 1AM 30 2AM 30 3AM 30 4AM 30 5AM 30 6AM 30 7AM 30 8AM 3…" at bounding box center [362, 216] width 428 height 262
click at [710, 70] on icon "button" at bounding box center [711, 71] width 5 height 9
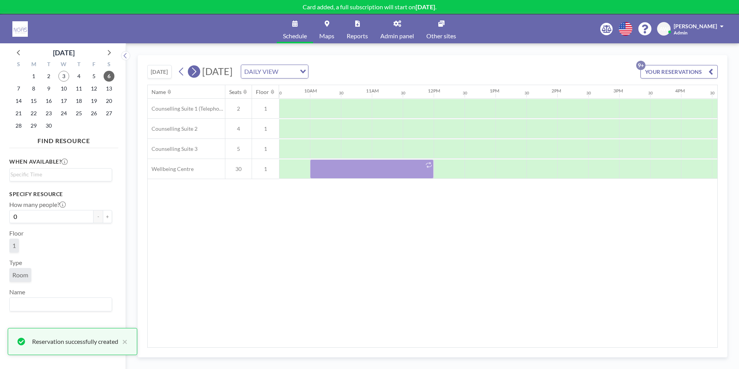
click at [194, 71] on icon at bounding box center [193, 72] width 7 height 12
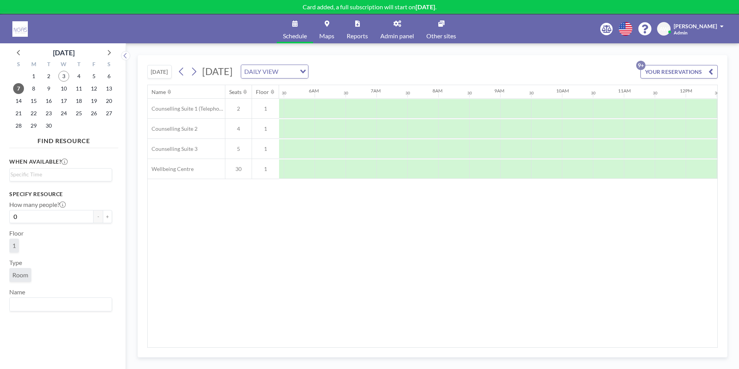
scroll to position [0, 464]
click at [200, 71] on button at bounding box center [194, 71] width 12 height 12
click at [161, 73] on button "[DATE]" at bounding box center [159, 72] width 24 height 14
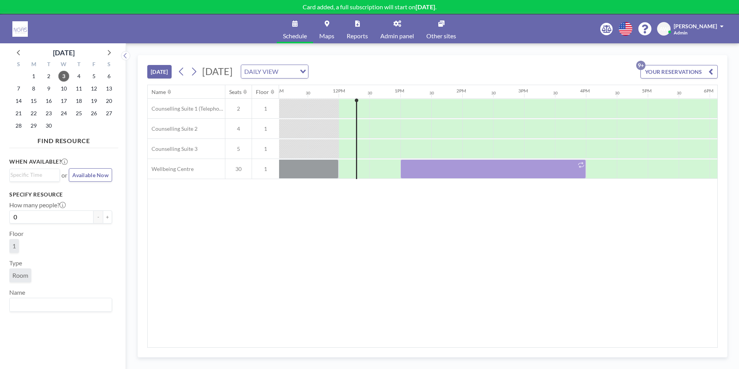
scroll to position [0, 711]
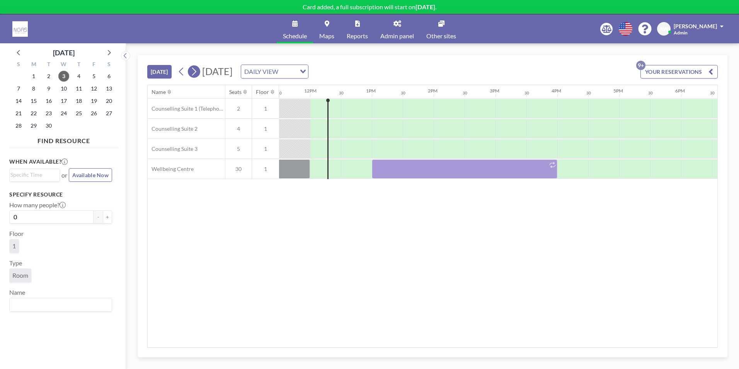
click at [199, 73] on button at bounding box center [194, 71] width 12 height 12
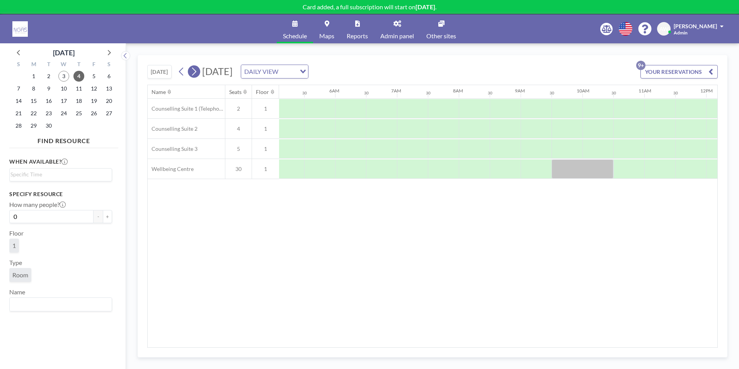
scroll to position [0, 464]
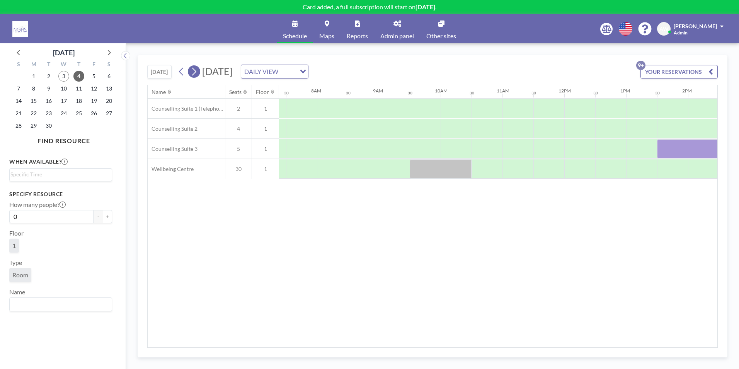
click at [199, 73] on button at bounding box center [194, 71] width 12 height 12
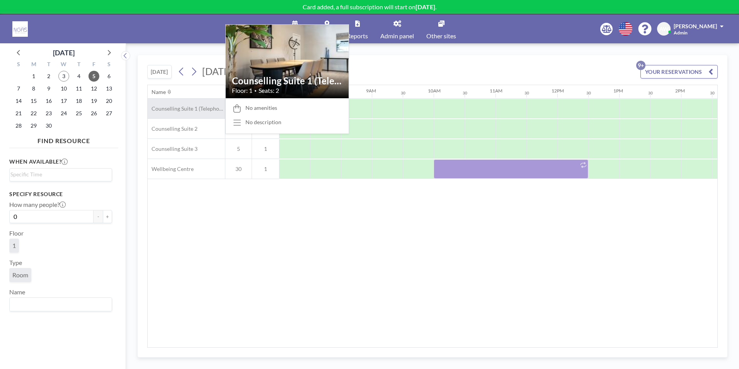
click at [191, 106] on span "Counselling Suite 1 (Telephone)" at bounding box center [186, 108] width 77 height 7
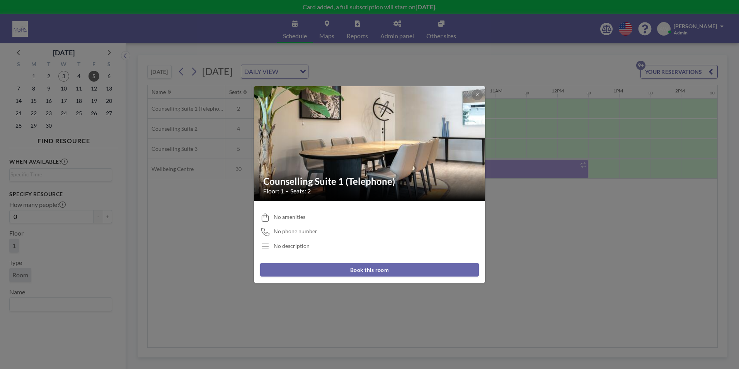
click at [321, 184] on h2 "Counselling Suite 1 (Telephone)" at bounding box center [369, 181] width 213 height 12
click at [375, 183] on h2 "Counselling Suite 1 (Telephone)" at bounding box center [369, 181] width 213 height 12
click at [376, 184] on h2 "Counselling Suite 1 (Telephone)" at bounding box center [369, 181] width 213 height 12
drag, startPoint x: 376, startPoint y: 184, endPoint x: 382, endPoint y: 189, distance: 8.6
click at [382, 189] on div "Floor: 1 • Seats: 2" at bounding box center [369, 191] width 213 height 8
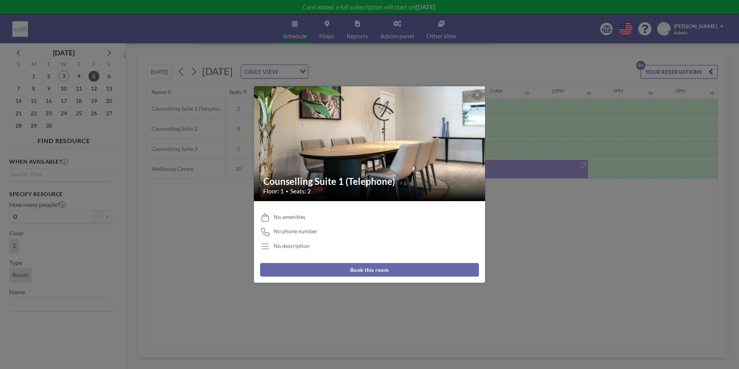
click at [479, 89] on div at bounding box center [477, 94] width 11 height 11
click at [480, 96] on button at bounding box center [477, 94] width 11 height 11
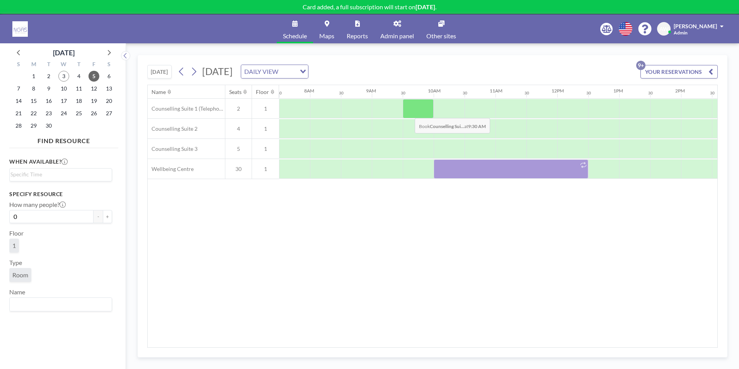
click at [408, 112] on div at bounding box center [418, 108] width 31 height 19
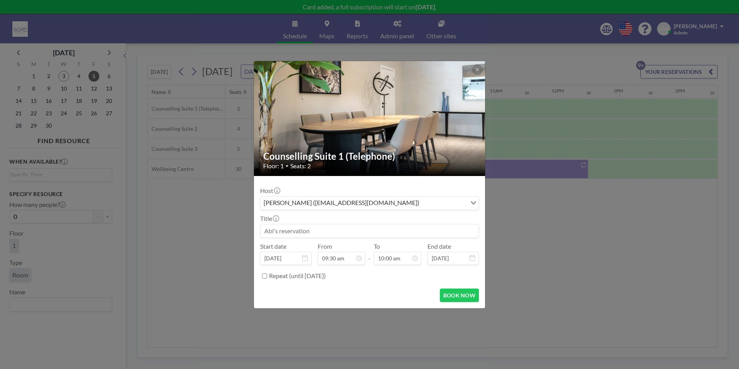
click at [302, 231] on input at bounding box center [369, 230] width 218 height 13
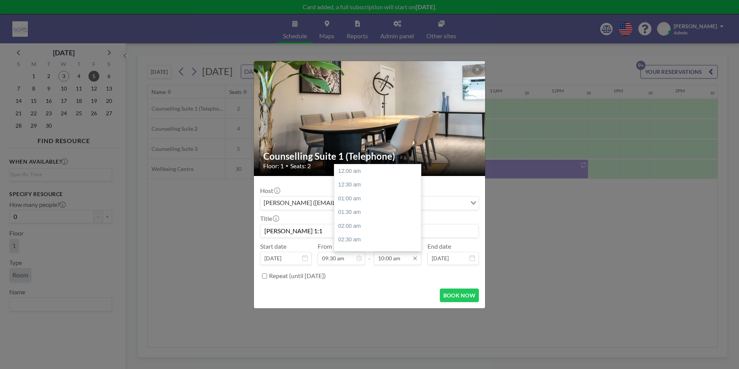
scroll to position [275, 0]
type input "[PERSON_NAME] 1:1"
click at [361, 186] on div "10:30 am" at bounding box center [379, 185] width 90 height 14
type input "10:30 am"
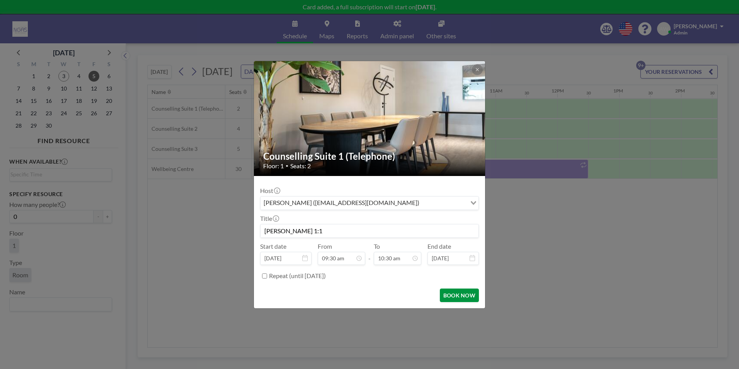
click at [463, 297] on button "BOOK NOW" at bounding box center [459, 295] width 39 height 14
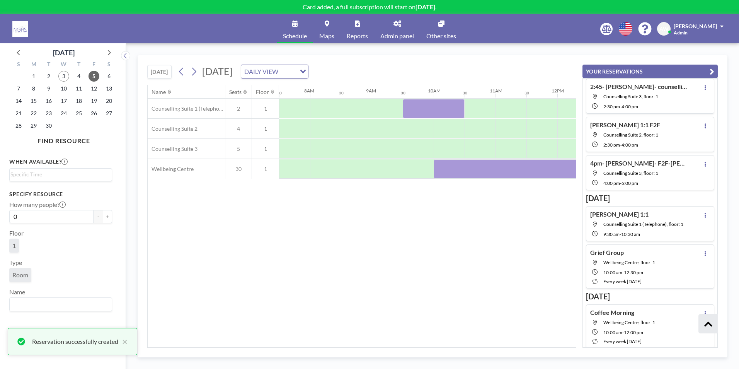
scroll to position [122, 0]
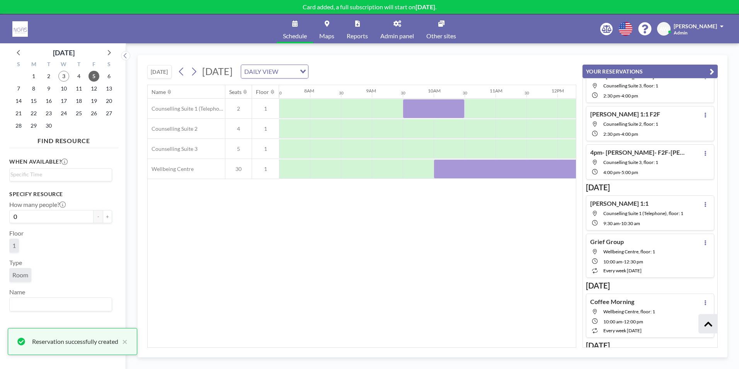
click at [470, 277] on div "Name Seats Floor 12AM 30 1AM 30 2AM 30 3AM 30 4AM 30 5AM 30 6AM 30 7AM 30 8AM 3…" at bounding box center [362, 216] width 428 height 262
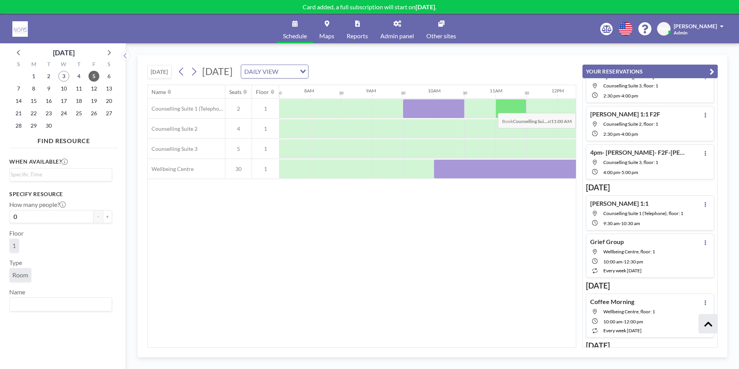
click at [515, 107] on div at bounding box center [510, 108] width 31 height 19
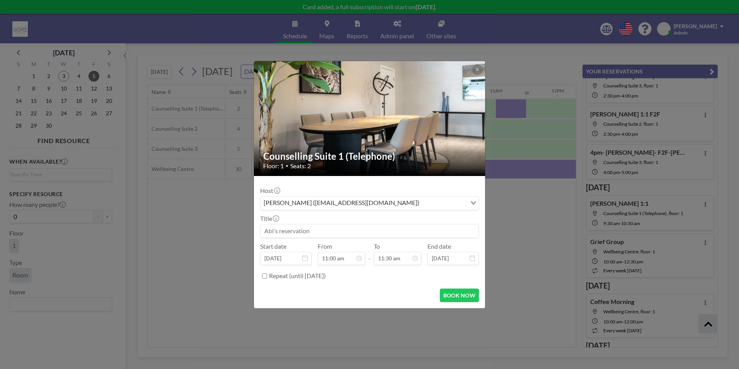
click at [284, 233] on input at bounding box center [369, 230] width 218 height 13
type input "1"
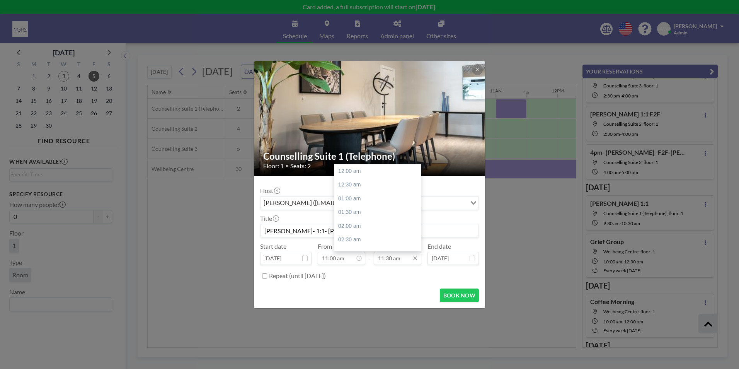
scroll to position [316, 0]
type input "[PERSON_NAME]- 1:1- [PERSON_NAME]"
click at [371, 187] on div "12:00 pm" at bounding box center [379, 185] width 90 height 14
type input "12:00 pm"
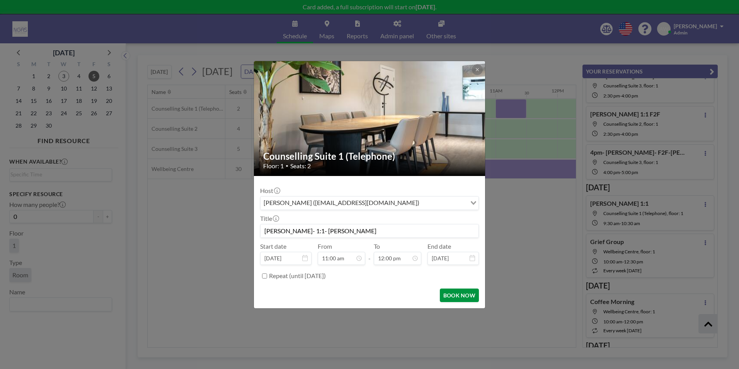
click at [468, 296] on button "BOOK NOW" at bounding box center [459, 295] width 39 height 14
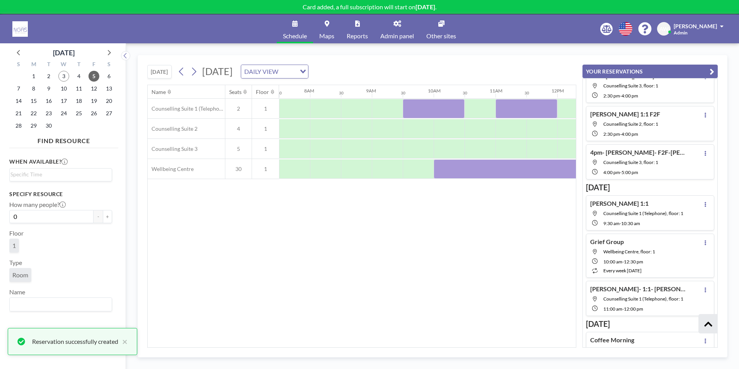
click at [712, 70] on icon "button" at bounding box center [711, 71] width 5 height 9
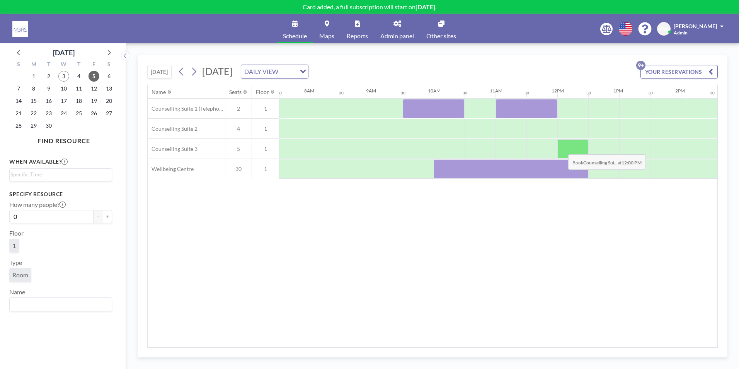
click at [562, 148] on div at bounding box center [572, 148] width 31 height 19
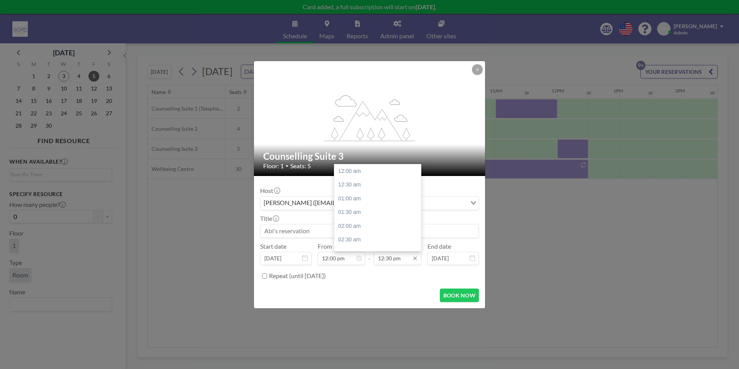
scroll to position [344, 0]
click at [390, 258] on input "12:30 pm" at bounding box center [398, 258] width 48 height 13
click at [382, 201] on div "01:30 pm" at bounding box center [379, 199] width 90 height 14
type input "01:30 pm"
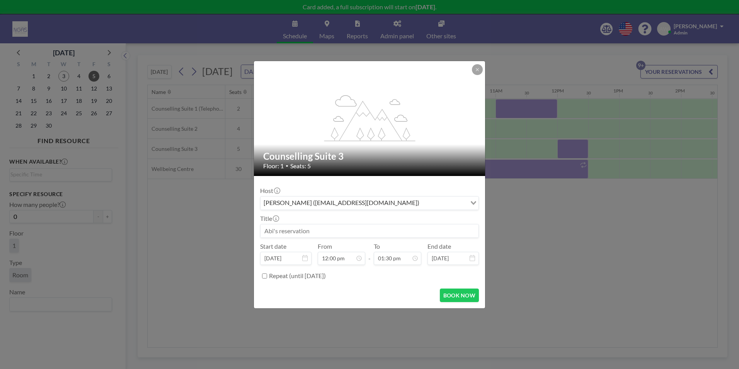
click at [389, 293] on div "BOOK NOW" at bounding box center [369, 295] width 219 height 14
click at [321, 230] on input at bounding box center [369, 230] width 218 height 13
type input "J"
type input "[PERSON_NAME]- 1:1- Jo"
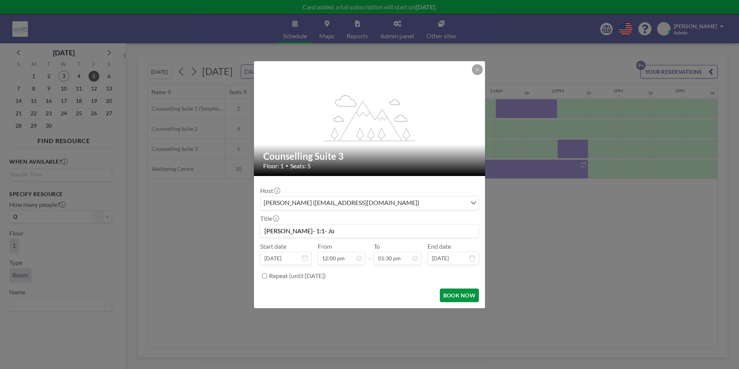
click at [472, 297] on button "BOOK NOW" at bounding box center [459, 295] width 39 height 14
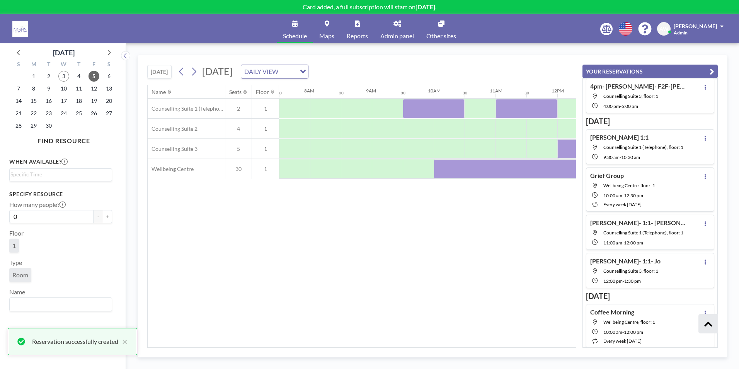
scroll to position [192, 0]
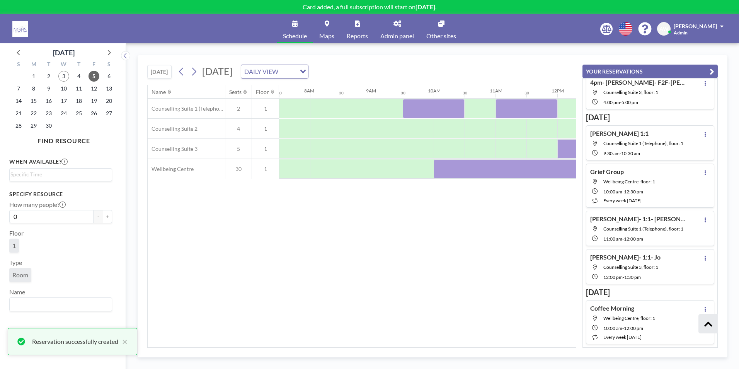
click at [515, 274] on div "Name Seats Floor 12AM 30 1AM 30 2AM 30 3AM 30 4AM 30 5AM 30 6AM 30 7AM 30 8AM 3…" at bounding box center [362, 216] width 428 height 262
click at [548, 65] on div "[DATE] [DATE] DAILY VIEW Loading..." at bounding box center [361, 69] width 429 height 29
click at [647, 69] on button "YOUR RESERVATIONS" at bounding box center [649, 72] width 135 height 14
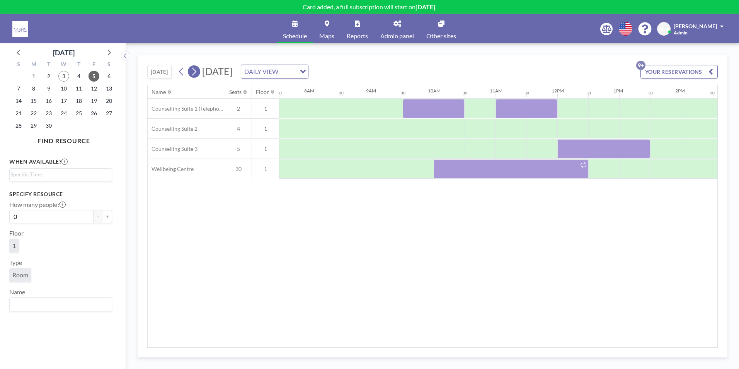
click at [196, 71] on icon at bounding box center [193, 72] width 7 height 12
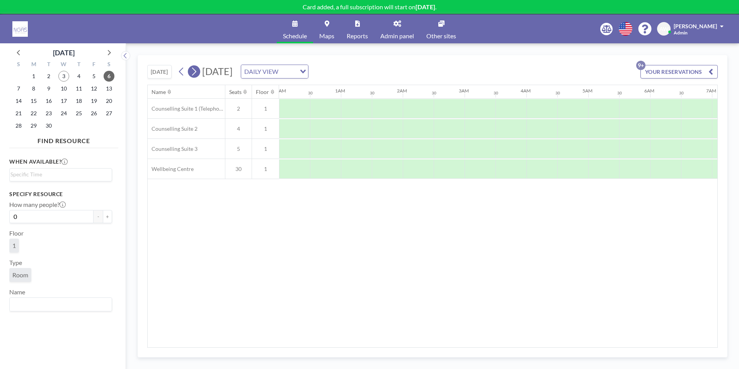
scroll to position [0, 335]
click at [196, 71] on icon at bounding box center [193, 72] width 7 height 12
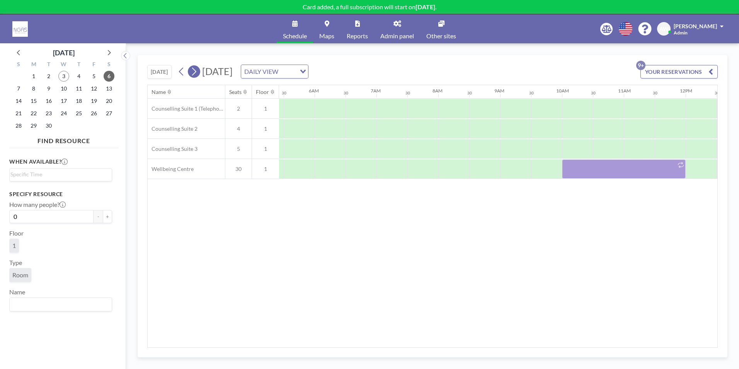
scroll to position [0, 0]
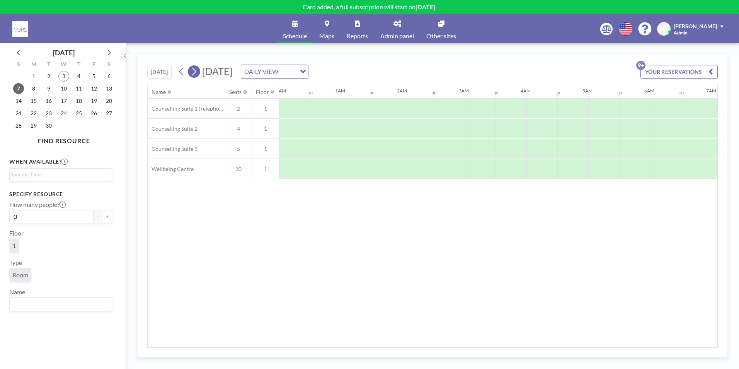
click at [196, 71] on icon at bounding box center [193, 72] width 7 height 12
click at [440, 173] on div at bounding box center [448, 168] width 31 height 19
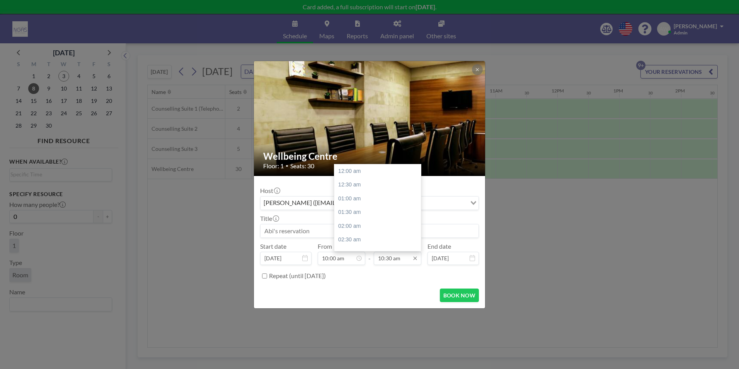
scroll to position [289, 0]
click at [392, 258] on input "10:30 am" at bounding box center [398, 258] width 48 height 13
click at [368, 227] on div "12:30 pm" at bounding box center [379, 226] width 90 height 14
type input "12:30 pm"
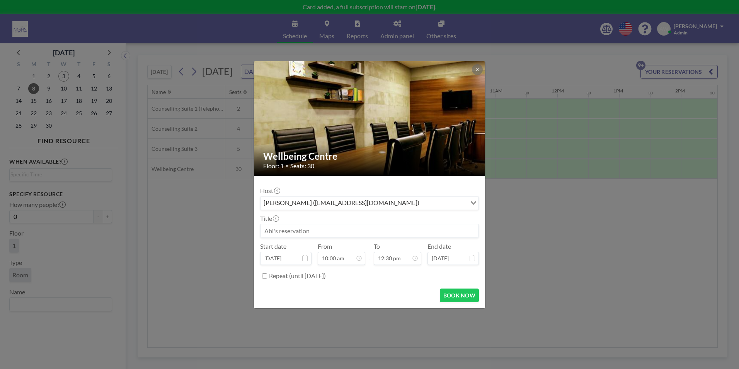
click at [267, 277] on input "Repeat (until [DATE])" at bounding box center [264, 275] width 5 height 5
checkbox input "true"
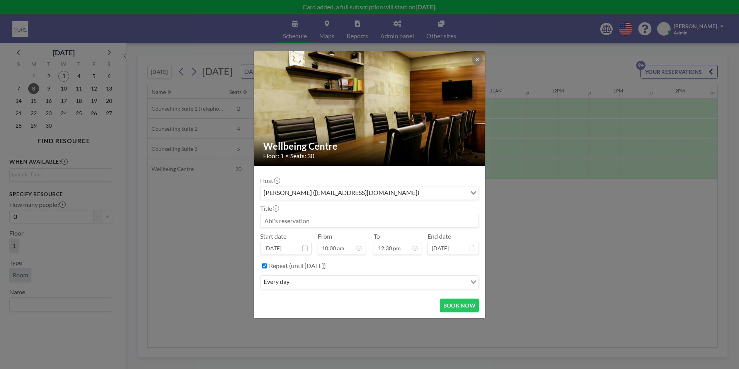
click at [423, 221] on input at bounding box center [369, 220] width 218 height 13
type input "Grief Group"
click at [423, 279] on input "Search for option" at bounding box center [379, 282] width 174 height 10
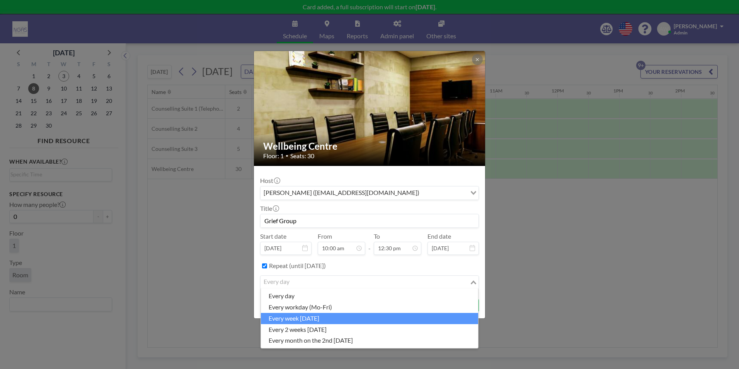
click at [340, 319] on li "every week [DATE]" at bounding box center [369, 318] width 217 height 11
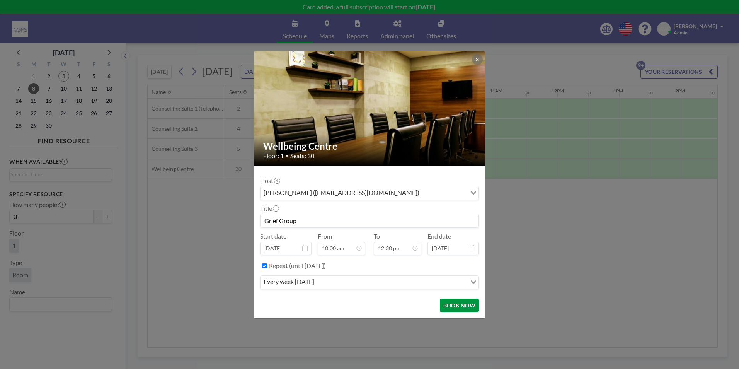
click at [465, 309] on button "BOOK NOW" at bounding box center [459, 305] width 39 height 14
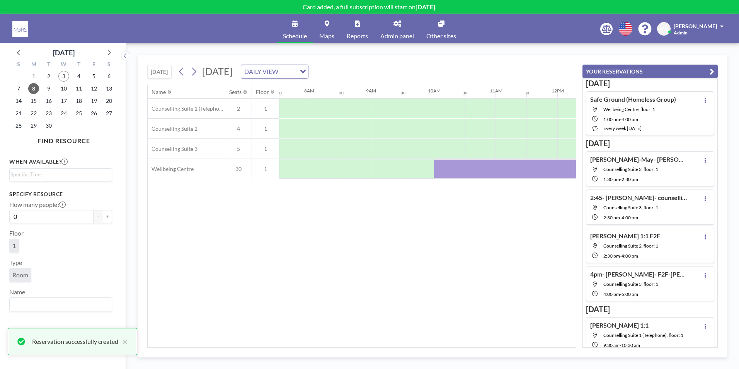
click at [493, 243] on div "Name Seats Floor 12AM 30 1AM 30 2AM 30 3AM 30 4AM 30 5AM 30 6AM 30 7AM 30 8AM 3…" at bounding box center [362, 216] width 428 height 262
click at [707, 72] on button "YOUR RESERVATIONS" at bounding box center [649, 72] width 135 height 14
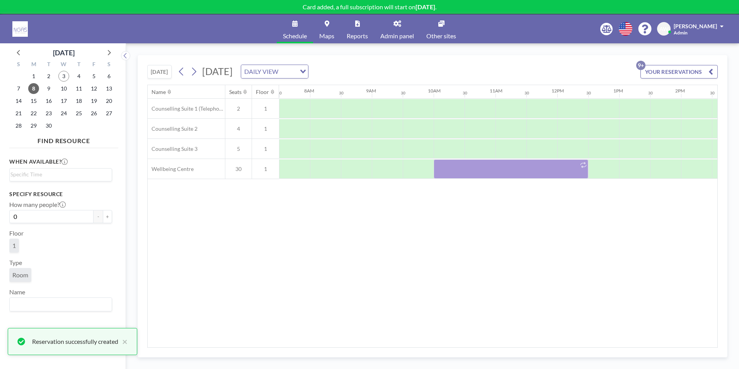
click at [529, 244] on div "Name Seats Floor 12AM 30 1AM 30 2AM 30 3AM 30 4AM 30 5AM 30 6AM 30 7AM 30 8AM 3…" at bounding box center [432, 216] width 569 height 262
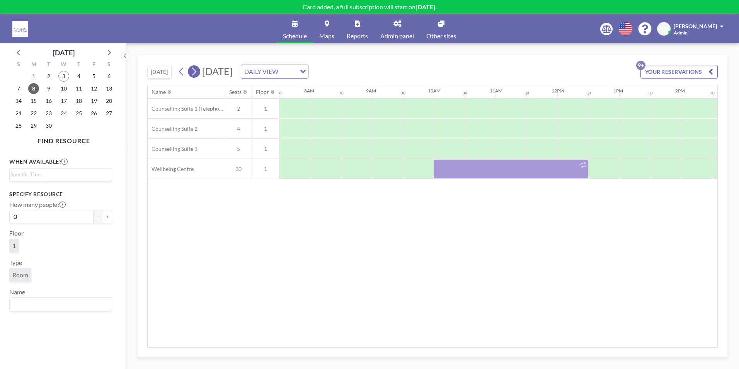
click at [194, 67] on icon at bounding box center [193, 72] width 7 height 12
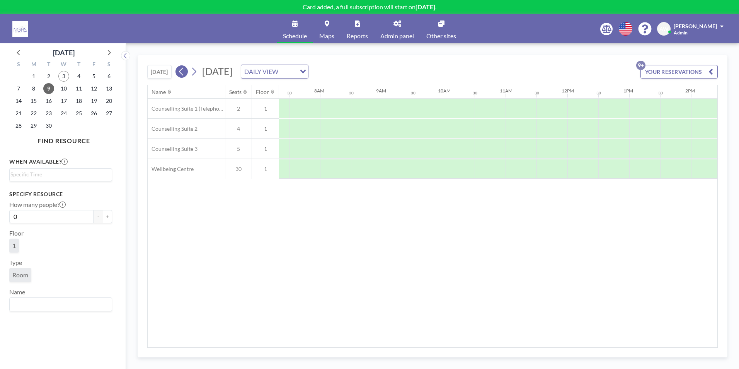
scroll to position [0, 464]
click at [182, 73] on icon at bounding box center [181, 72] width 4 height 8
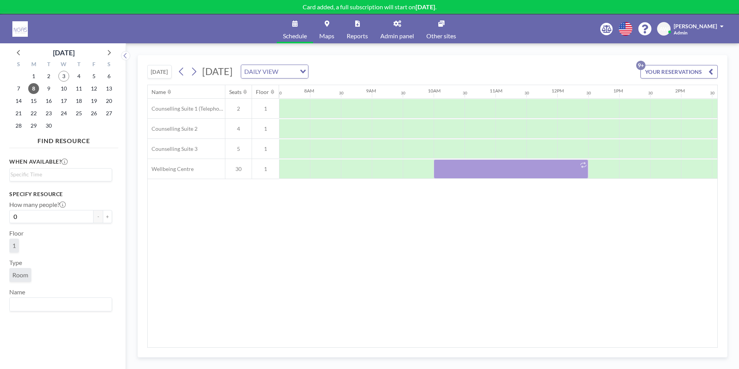
drag, startPoint x: 470, startPoint y: 343, endPoint x: 538, endPoint y: 350, distance: 68.8
click at [538, 350] on div "[DATE] [DATE] DAILY VIEW Loading... YOUR RESERVATIONS 9+ Name Seats Floor 12AM …" at bounding box center [433, 206] width 590 height 302
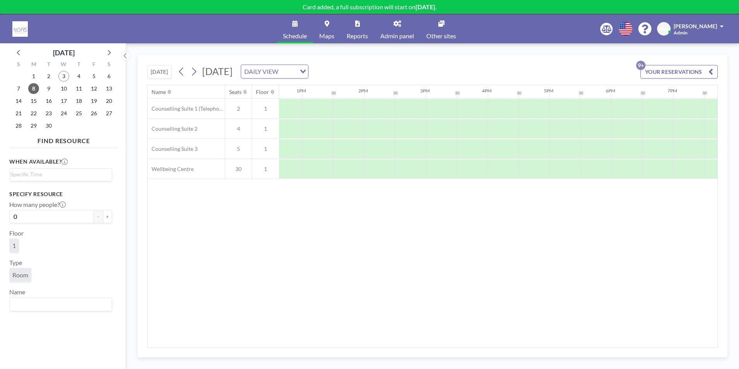
scroll to position [0, 811]
click at [603, 162] on div at bounding box center [596, 168] width 31 height 19
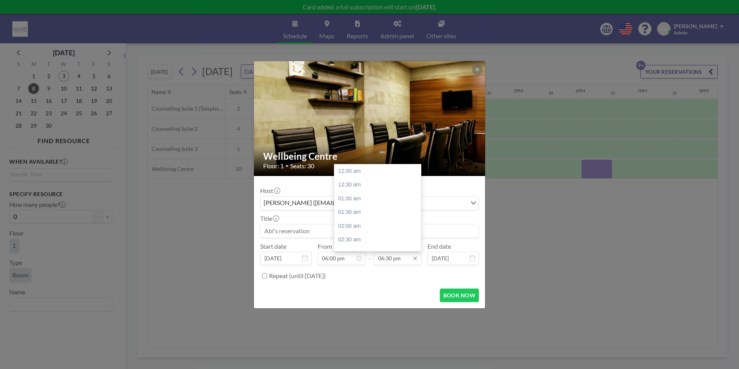
scroll to position [509, 0]
click at [389, 256] on input "06:30 pm" at bounding box center [398, 258] width 48 height 13
click at [374, 212] on div "08:00 pm" at bounding box center [379, 212] width 90 height 14
type input "08:00 pm"
click at [309, 233] on input at bounding box center [369, 230] width 218 height 13
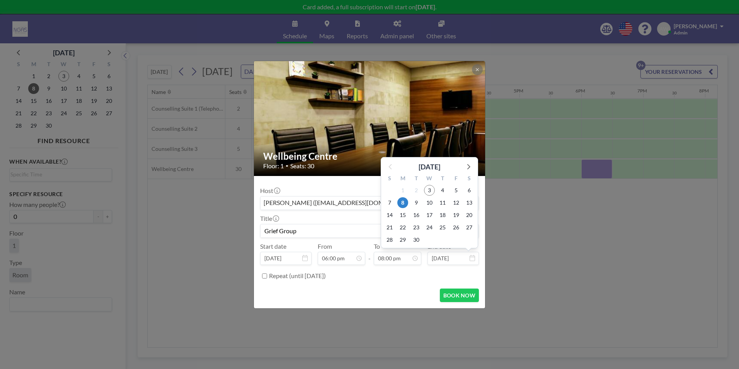
scroll to position [550, 0]
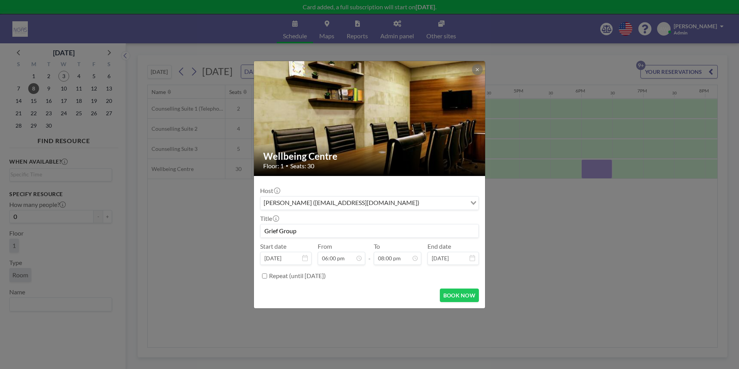
type input "Grief Group"
click at [263, 276] on input "Repeat (until [DATE])" at bounding box center [264, 275] width 5 height 5
checkbox input "true"
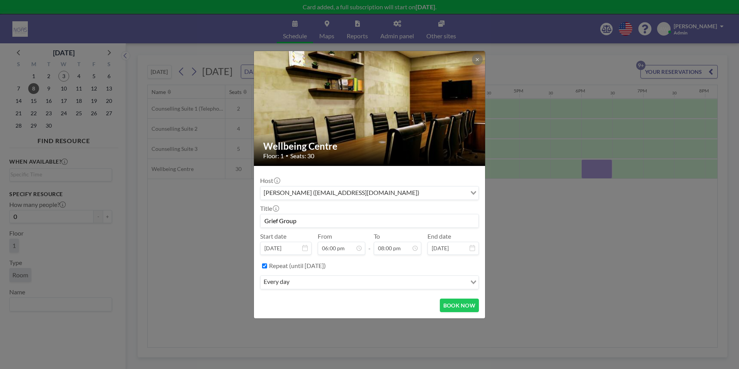
click at [290, 286] on div "every day" at bounding box center [363, 281] width 206 height 12
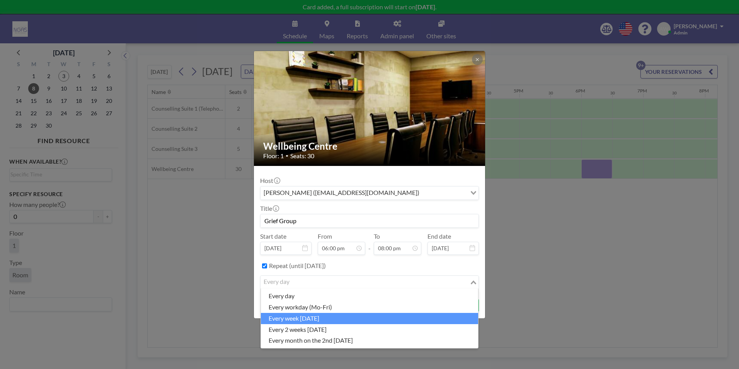
click at [296, 320] on li "every week [DATE]" at bounding box center [369, 318] width 217 height 11
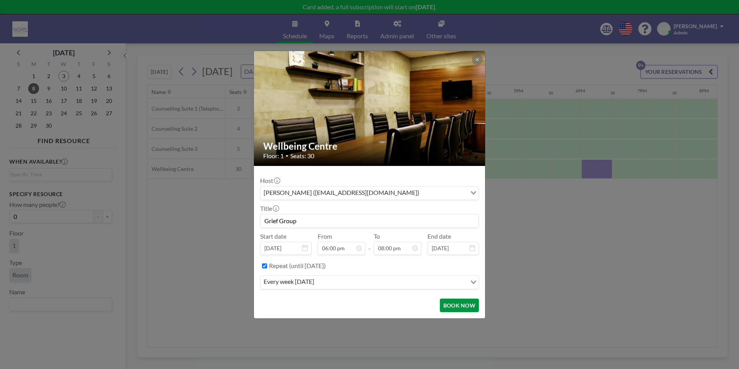
click at [453, 310] on button "BOOK NOW" at bounding box center [459, 305] width 39 height 14
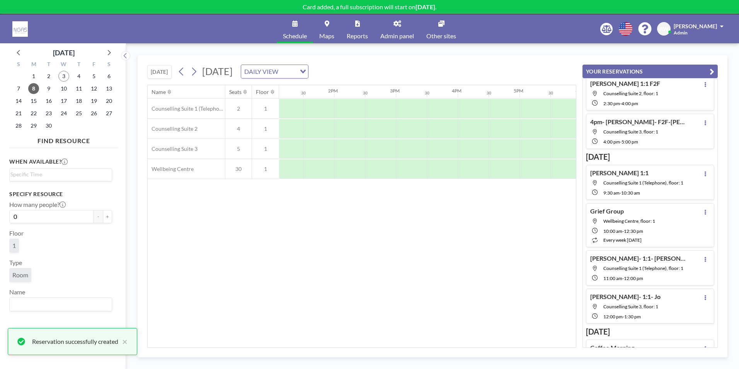
click at [493, 277] on div "Name Seats Floor 12AM 30 1AM 30 2AM 30 3AM 30 4AM 30 5AM 30 6AM 30 7AM 30 8AM 3…" at bounding box center [362, 216] width 428 height 262
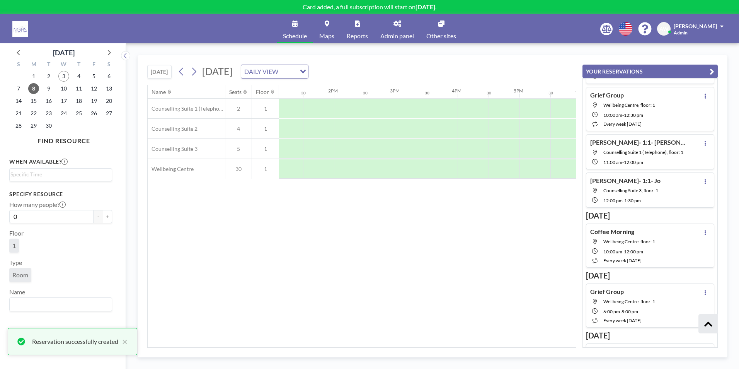
scroll to position [311, 0]
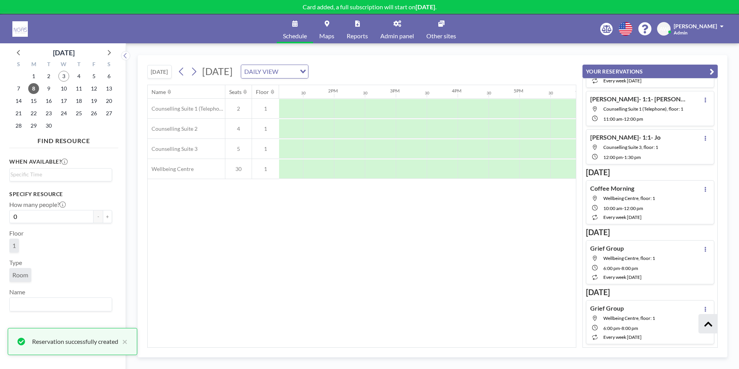
click at [695, 68] on button "YOUR RESERVATIONS" at bounding box center [649, 72] width 135 height 14
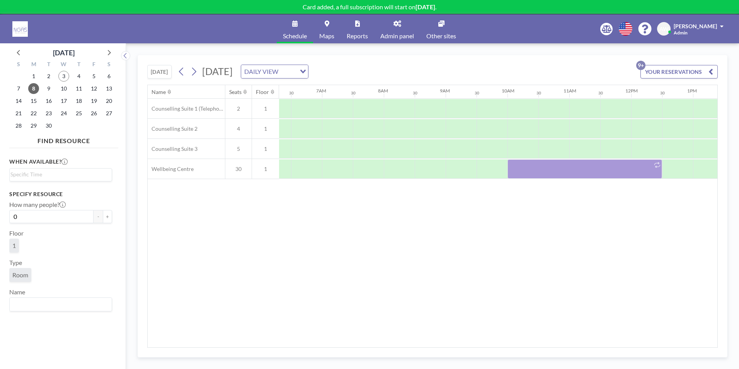
scroll to position [0, 386]
click at [36, 100] on span "15" at bounding box center [33, 100] width 11 height 11
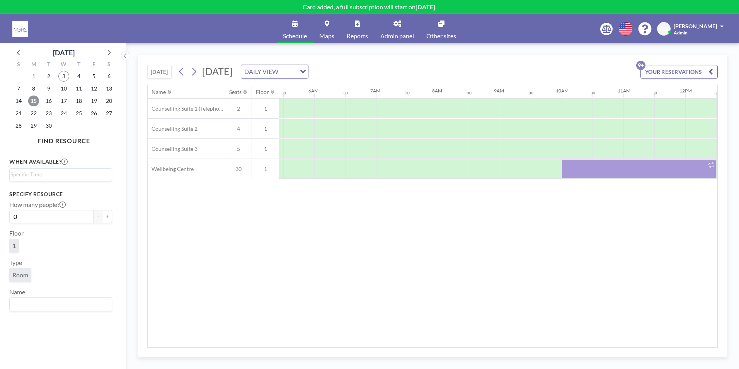
scroll to position [0, 464]
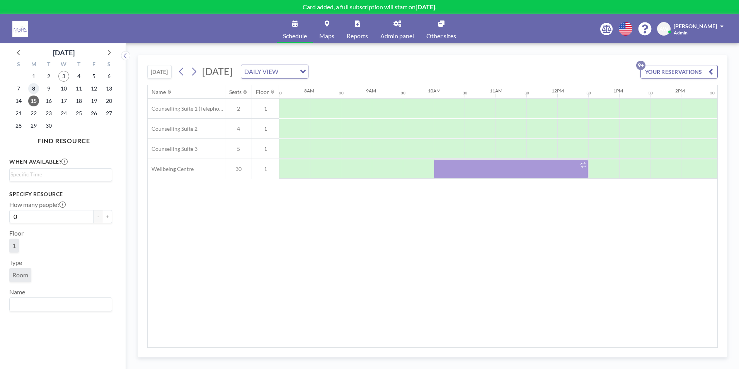
click at [34, 85] on span "8" at bounding box center [33, 88] width 11 height 11
click at [537, 111] on div at bounding box center [541, 108] width 31 height 19
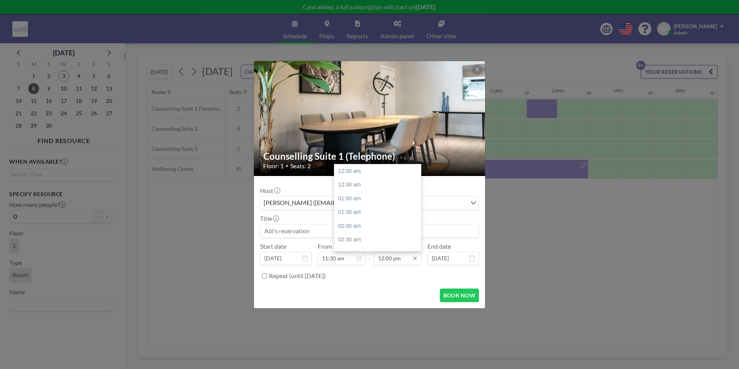
scroll to position [330, 0]
click at [391, 255] on input "12:00 pm" at bounding box center [398, 258] width 48 height 13
click at [371, 188] on div "12:30 pm" at bounding box center [379, 185] width 90 height 14
type input "12:30 pm"
click at [297, 228] on input at bounding box center [369, 230] width 218 height 13
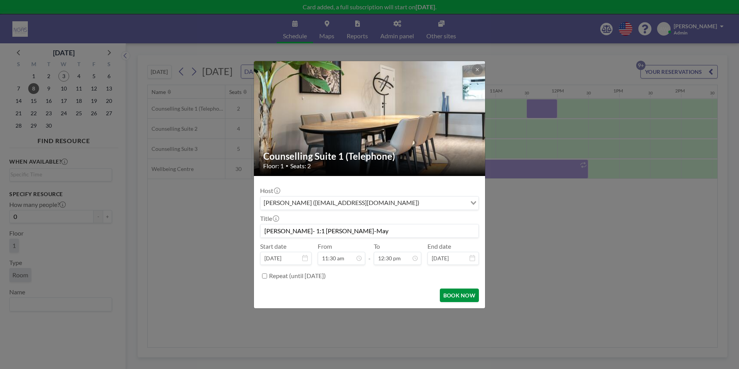
type input "[PERSON_NAME]- 1:1 [PERSON_NAME]-May"
click at [458, 299] on button "BOOK NOW" at bounding box center [459, 295] width 39 height 14
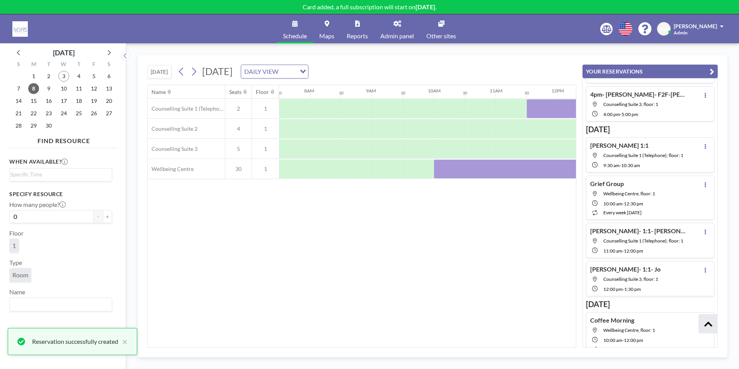
click at [471, 247] on div "Name Seats Floor 12AM 30 1AM 30 2AM 30 3AM 30 4AM 30 5AM 30 6AM 30 7AM 30 8AM 3…" at bounding box center [362, 216] width 428 height 262
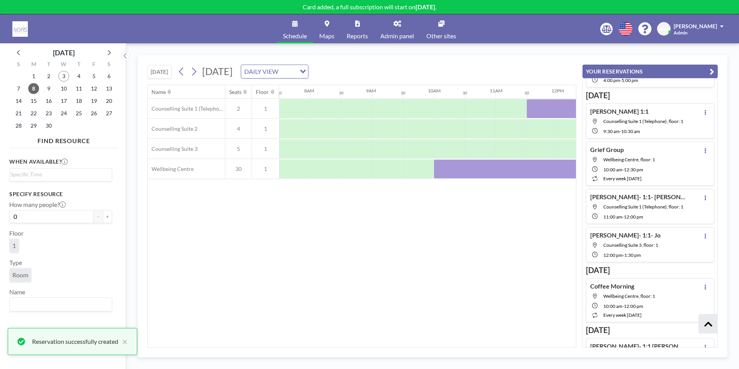
scroll to position [243, 0]
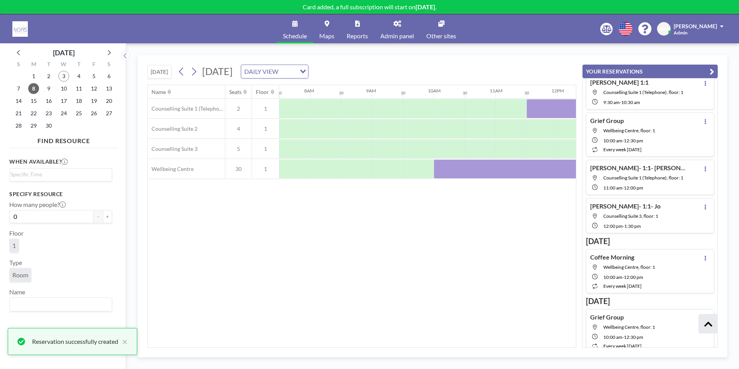
click at [308, 246] on div "Name Seats Floor 12AM 30 1AM 30 2AM 30 3AM 30 4AM 30 5AM 30 6AM 30 7AM 30 8AM 3…" at bounding box center [362, 216] width 428 height 262
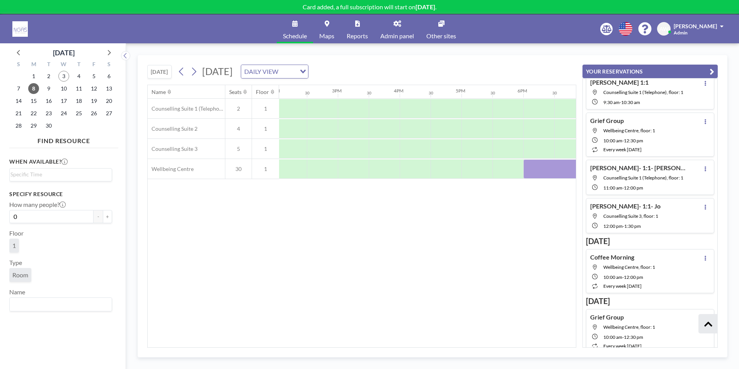
scroll to position [0, 877]
click at [464, 102] on div at bounding box center [467, 108] width 31 height 19
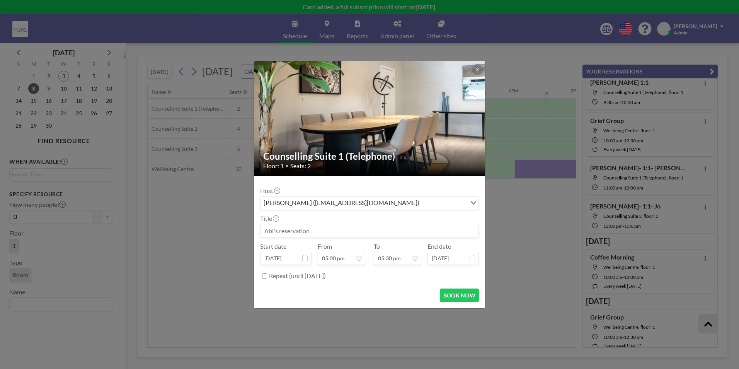
click at [369, 229] on input at bounding box center [369, 230] width 218 height 13
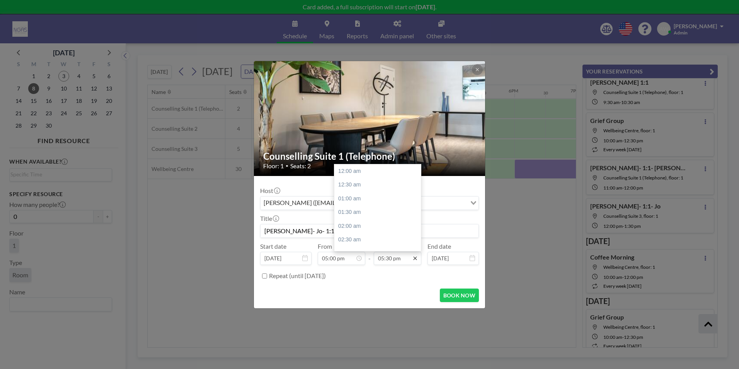
scroll to position [481, 0]
type input "[PERSON_NAME]- Jo- 1:1"
click at [365, 186] on div "06:00 pm" at bounding box center [379, 185] width 90 height 14
type input "06:00 pm"
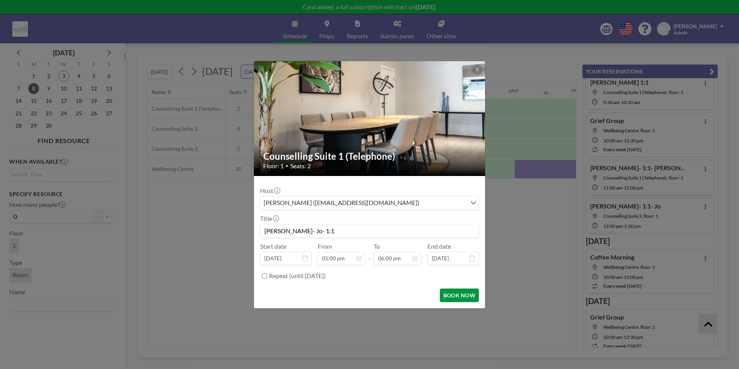
scroll to position [495, 0]
click at [452, 297] on button "BOOK NOW" at bounding box center [459, 295] width 39 height 14
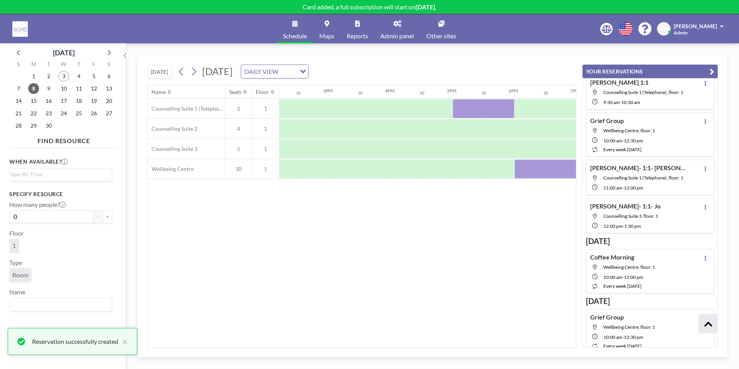
click at [704, 72] on button "YOUR RESERVATIONS" at bounding box center [649, 72] width 135 height 14
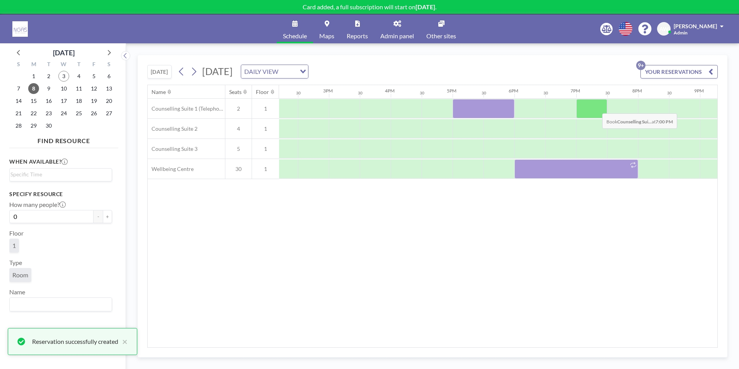
click at [596, 107] on div at bounding box center [591, 108] width 31 height 19
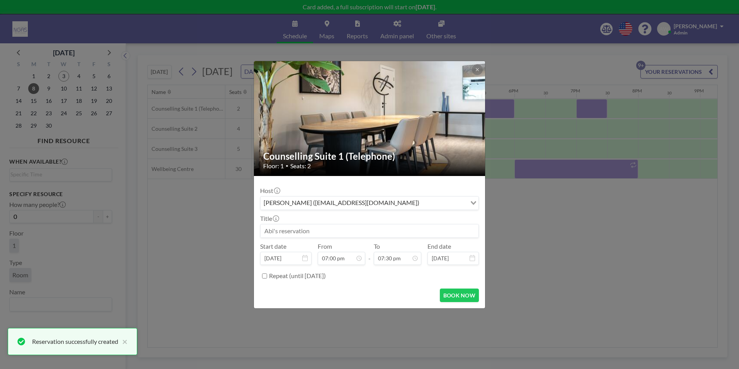
click at [371, 234] on input at bounding box center [369, 230] width 218 height 13
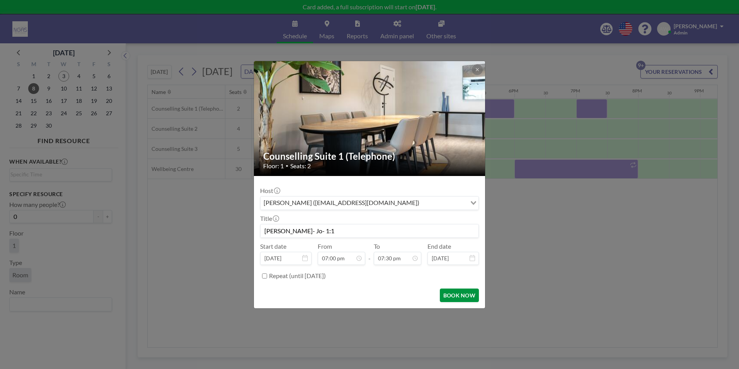
scroll to position [0, 0]
type input "[PERSON_NAME]- Jo- 1:1"
click at [468, 295] on button "BOOK NOW" at bounding box center [459, 295] width 39 height 14
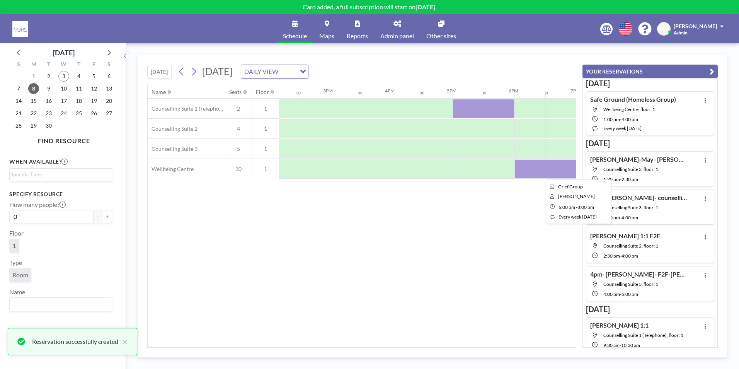
click at [518, 202] on div "Name Seats Floor 12AM 30 1AM 30 2AM 30 3AM 30 4AM 30 5AM 30 6AM 30 7AM 30 8AM 3…" at bounding box center [362, 216] width 428 height 262
click at [711, 72] on icon "button" at bounding box center [711, 71] width 5 height 9
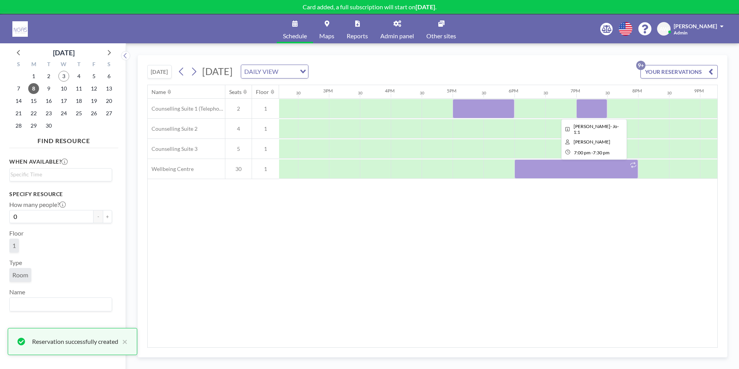
click at [603, 105] on div at bounding box center [591, 108] width 31 height 19
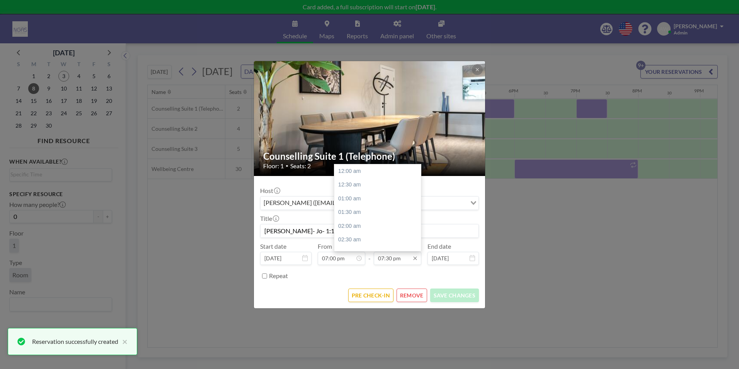
scroll to position [536, 0]
click at [406, 259] on input "07:30 pm" at bounding box center [398, 258] width 48 height 13
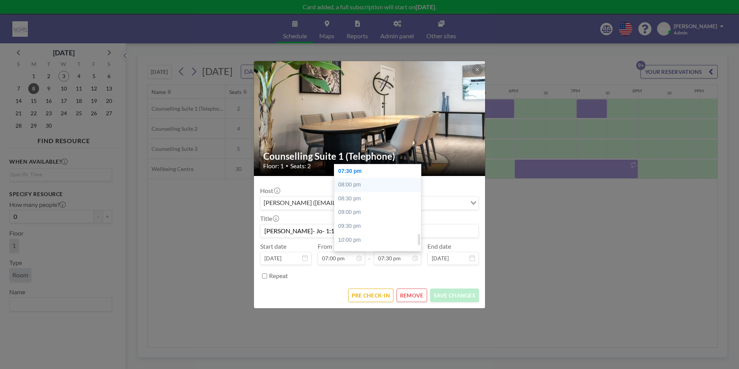
click at [386, 187] on div "08:00 pm" at bounding box center [379, 185] width 90 height 14
type input "08:00 pm"
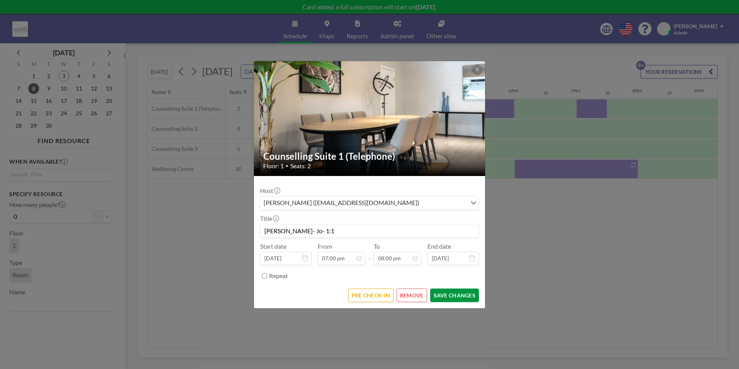
scroll to position [550, 0]
click at [459, 294] on button "SAVE CHANGES" at bounding box center [454, 295] width 49 height 14
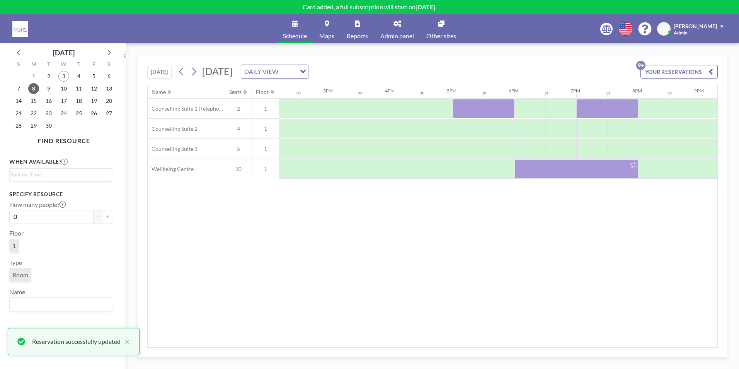
click at [498, 265] on div "Name Seats Floor 12AM 30 1AM 30 2AM 30 3AM 30 4AM 30 5AM 30 6AM 30 7AM 30 8AM 3…" at bounding box center [432, 216] width 569 height 262
